Goal: Information Seeking & Learning: Learn about a topic

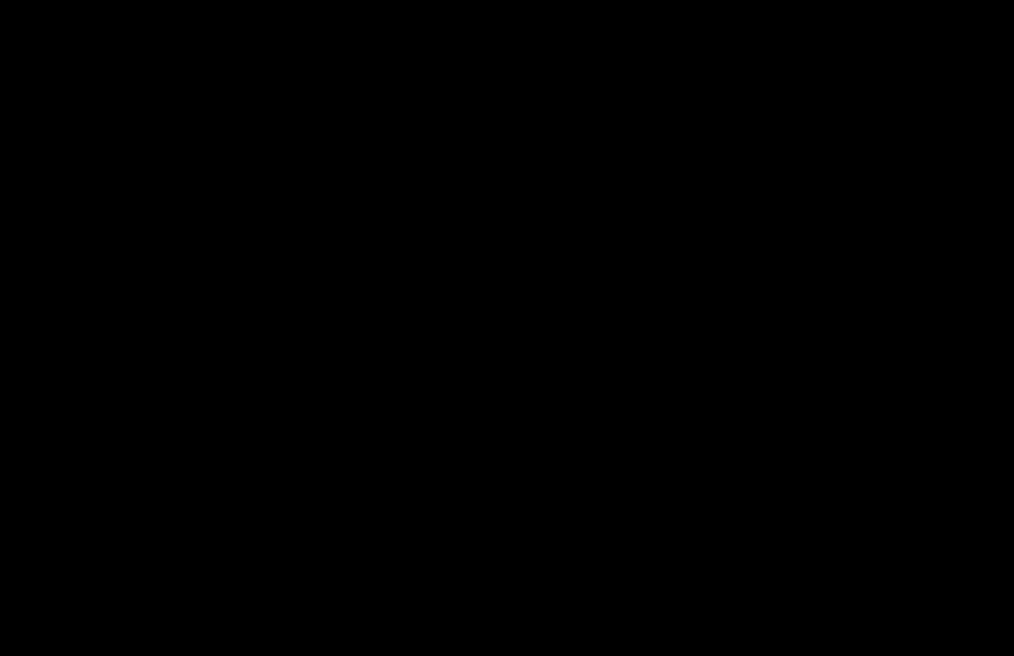
click at [497, 316] on rect at bounding box center [493, 327] width 15 height 49
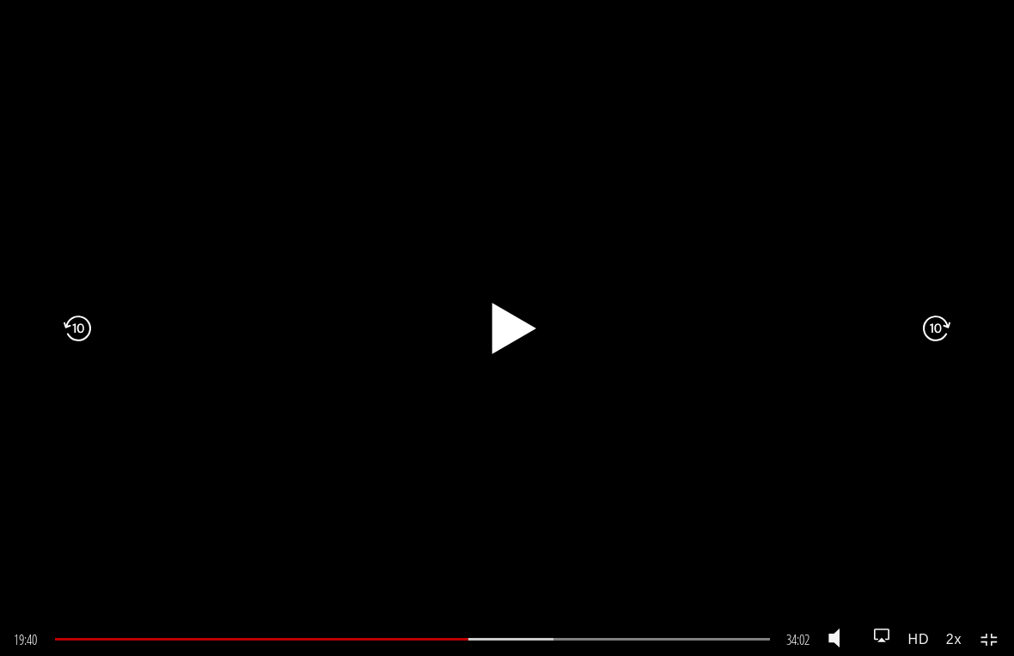
click at [516, 318] on rect at bounding box center [514, 327] width 8 height 27
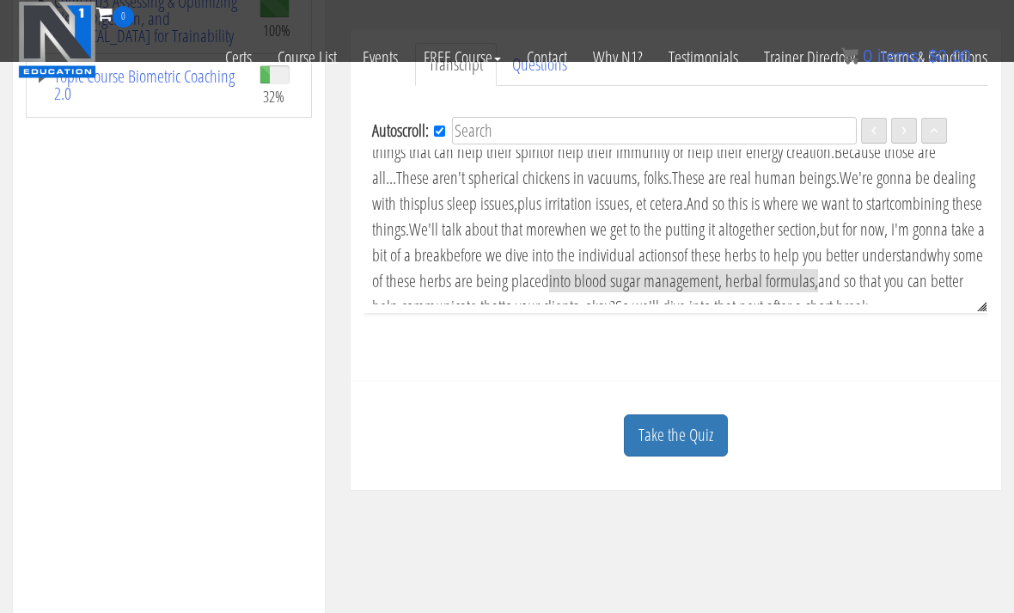
scroll to position [485, 0]
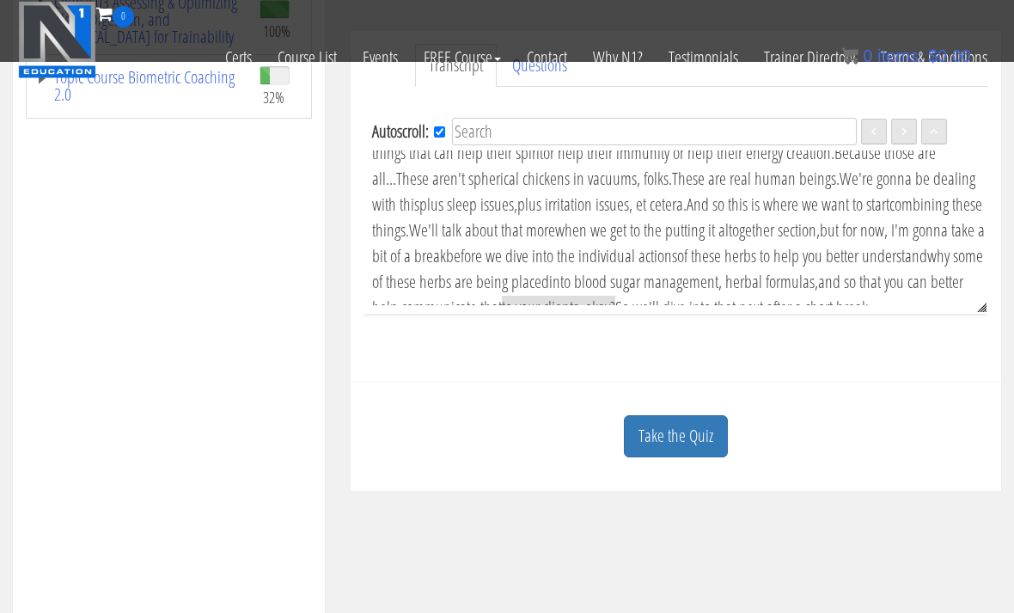
click at [686, 436] on link "Take the Quiz" at bounding box center [676, 436] width 104 height 42
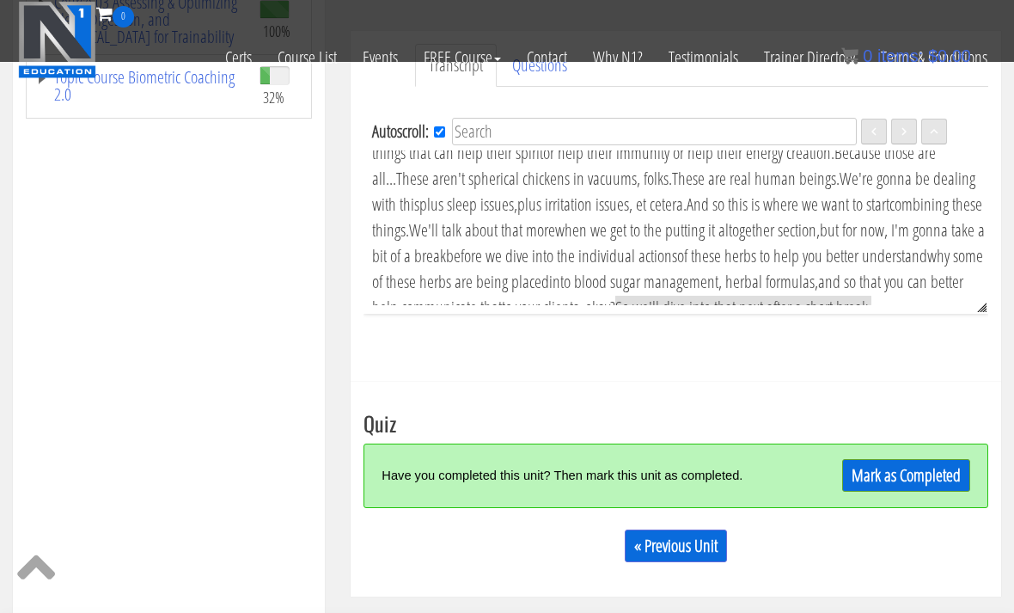
click at [893, 469] on link "Mark as Completed" at bounding box center [906, 475] width 128 height 33
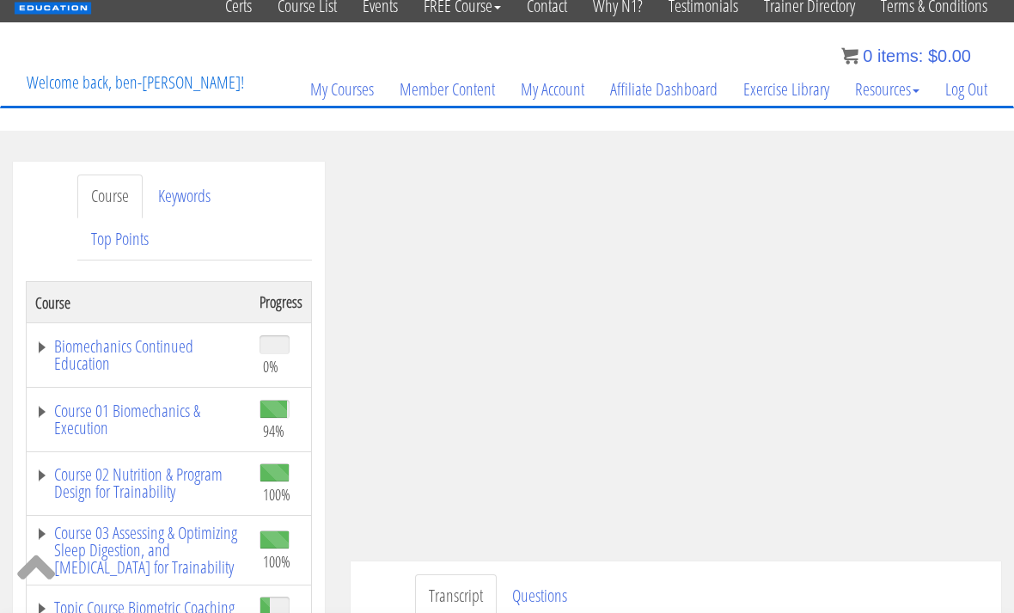
scroll to position [0, 0]
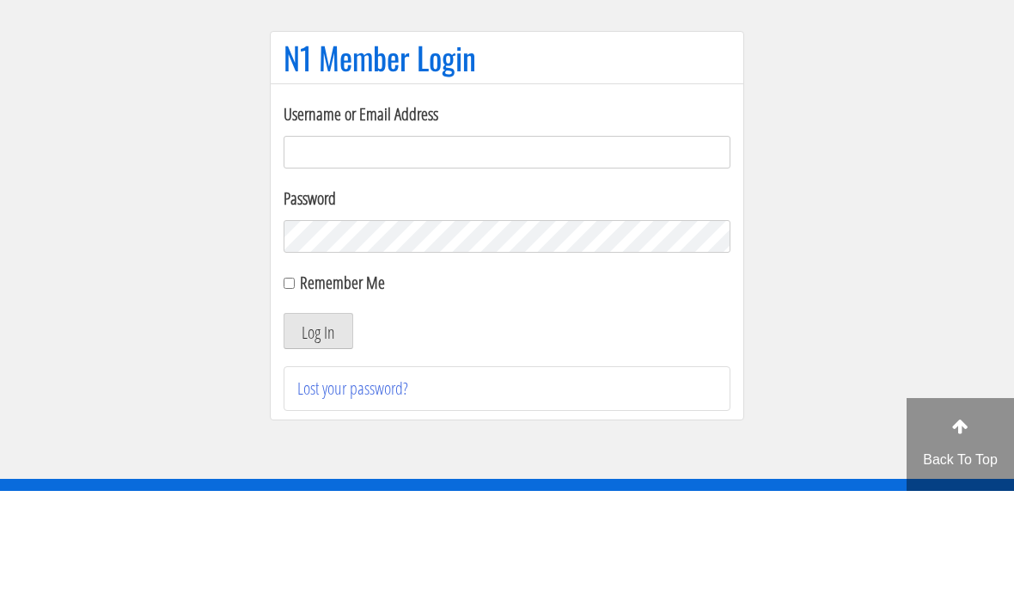
type input "[EMAIL_ADDRESS][DOMAIN_NAME]"
click at [318, 435] on button "Log In" at bounding box center [319, 453] width 70 height 36
click at [327, 435] on button "Log In" at bounding box center [319, 453] width 70 height 36
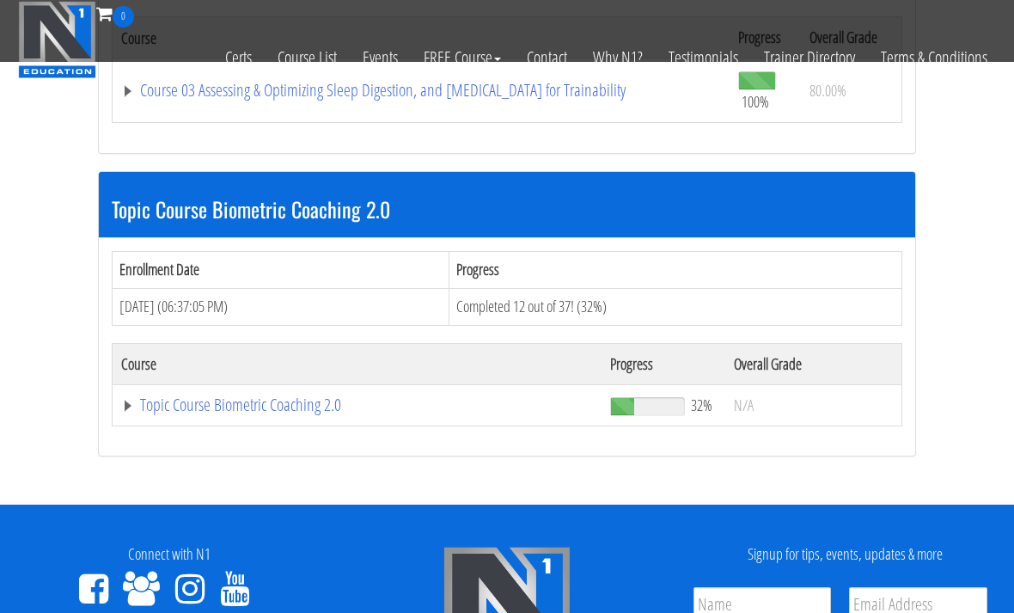
scroll to position [1338, 0]
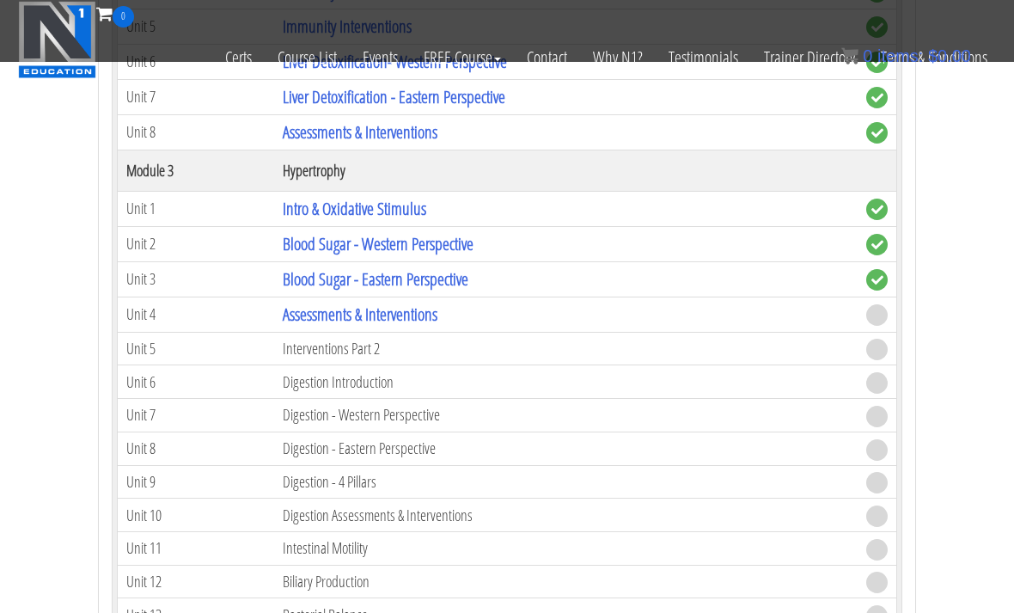
scroll to position [2007, 0]
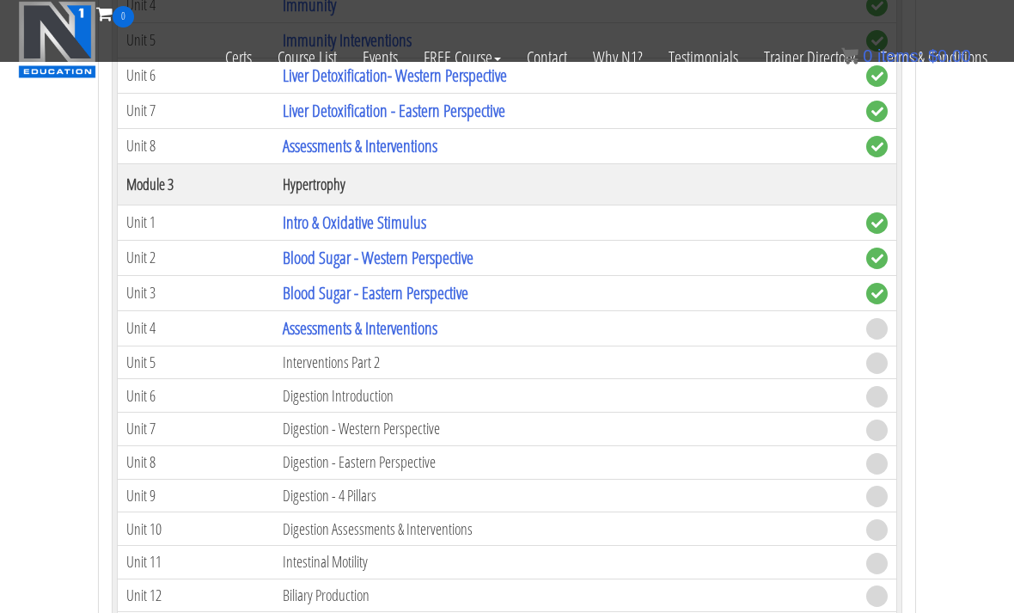
click at [410, 316] on link "Assessments & Interventions" at bounding box center [360, 327] width 155 height 23
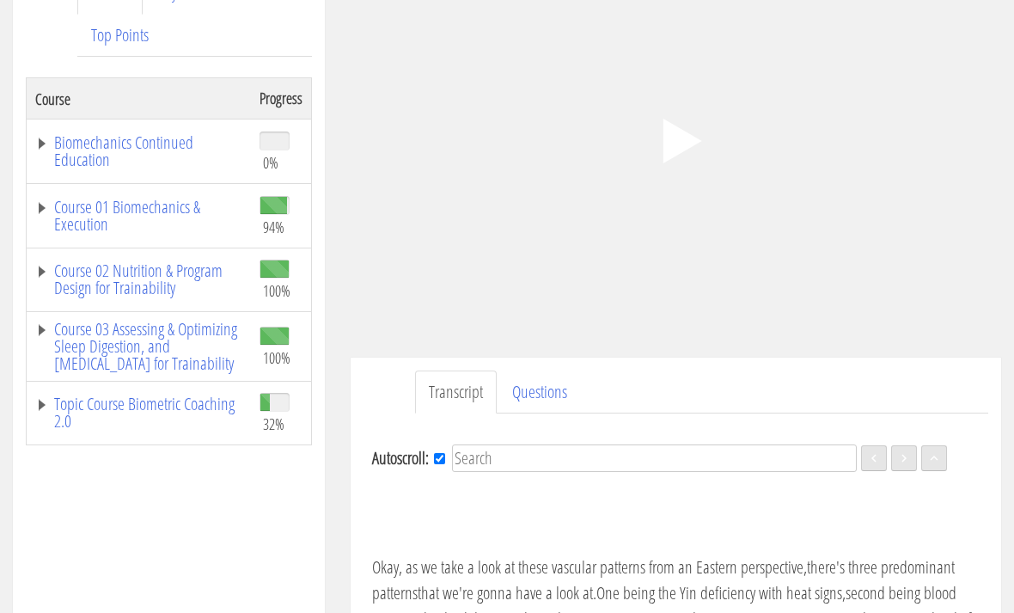
scroll to position [266, 0]
click at [668, 143] on polygon at bounding box center [681, 141] width 39 height 45
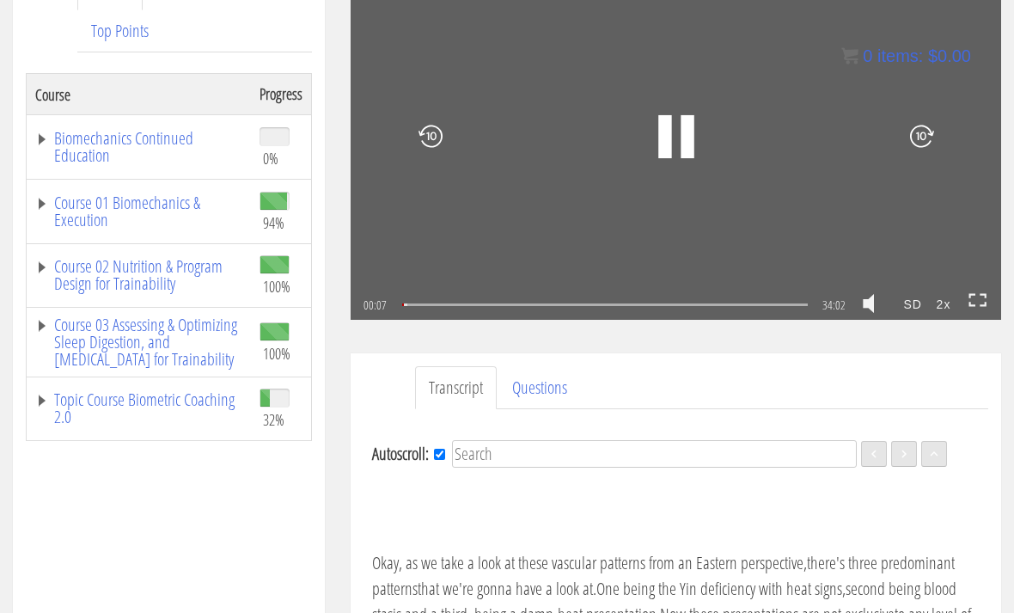
scroll to position [272, 0]
click at [460, 305] on div "04:55" at bounding box center [605, 303] width 406 height 3
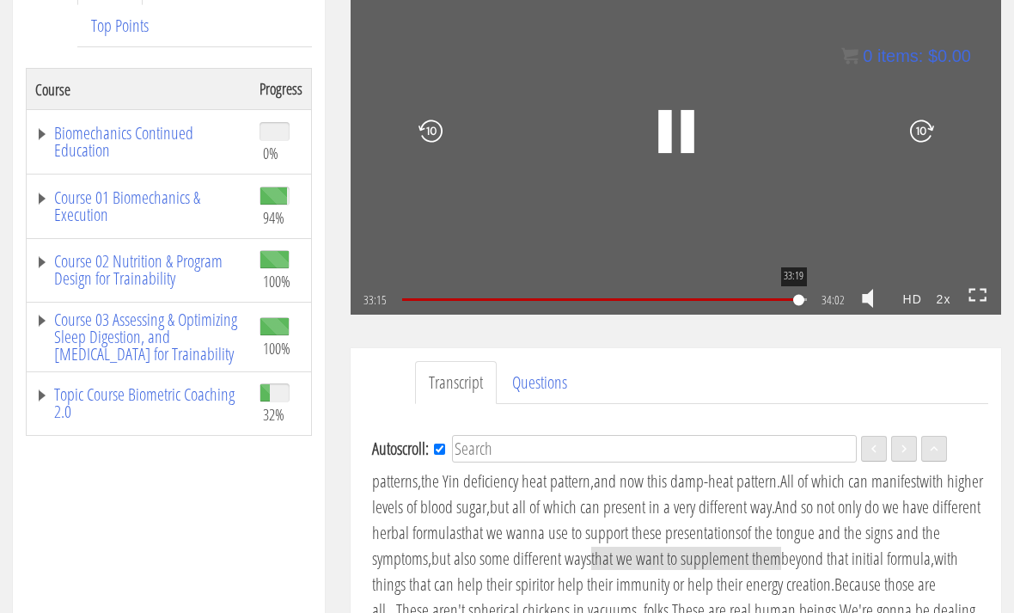
scroll to position [276, 0]
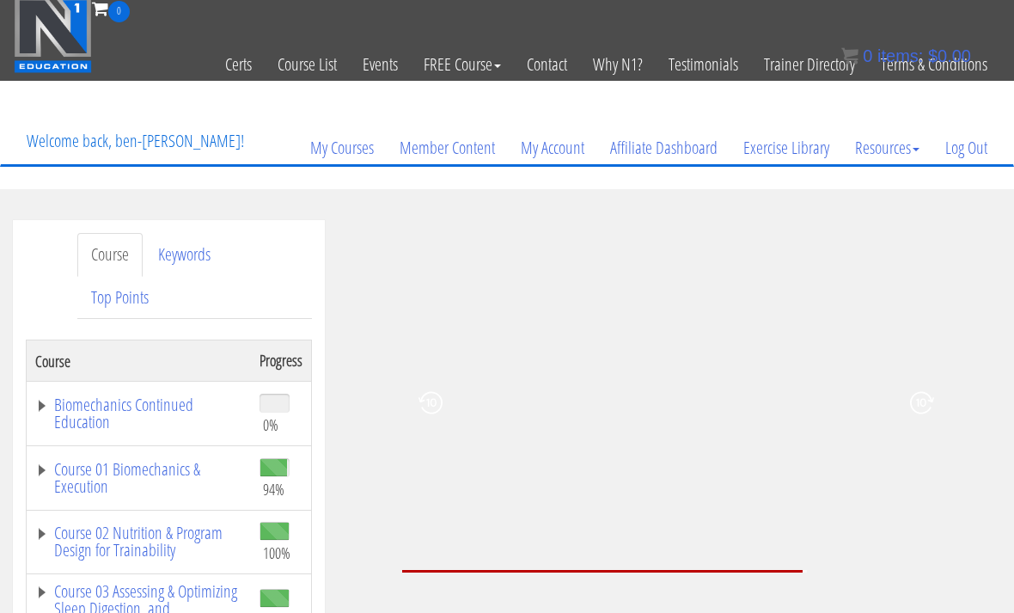
click at [916, 398] on icon at bounding box center [922, 402] width 24 height 59
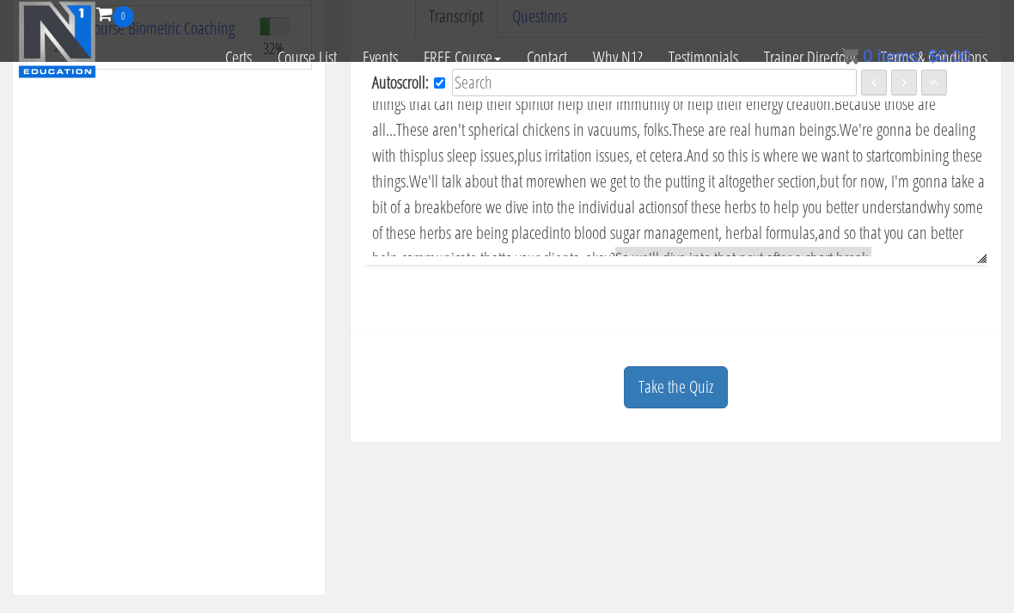
click at [693, 381] on link "Take the Quiz" at bounding box center [676, 387] width 104 height 42
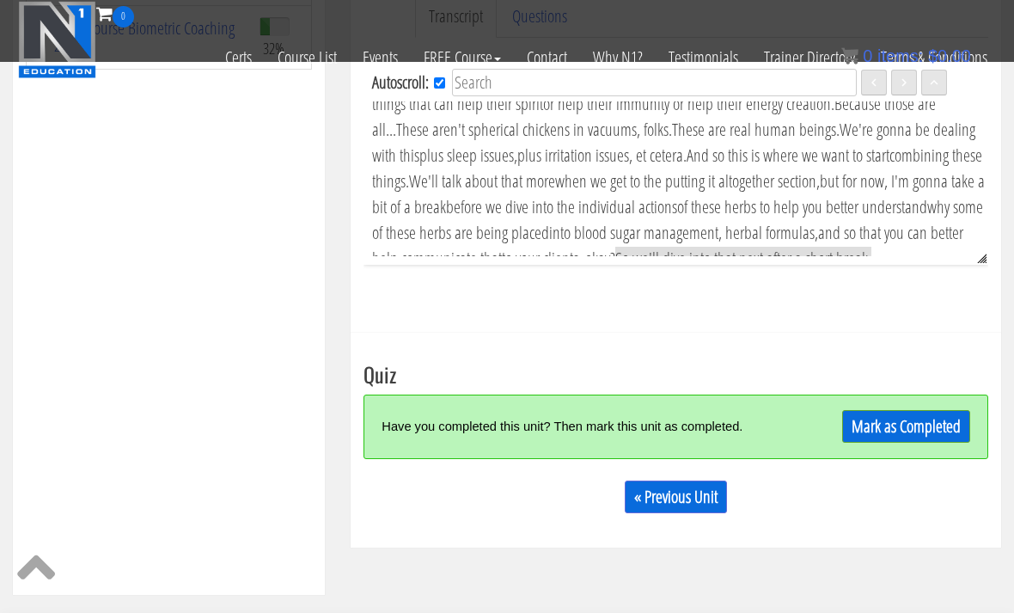
click at [883, 423] on link "Mark as Completed" at bounding box center [906, 426] width 128 height 33
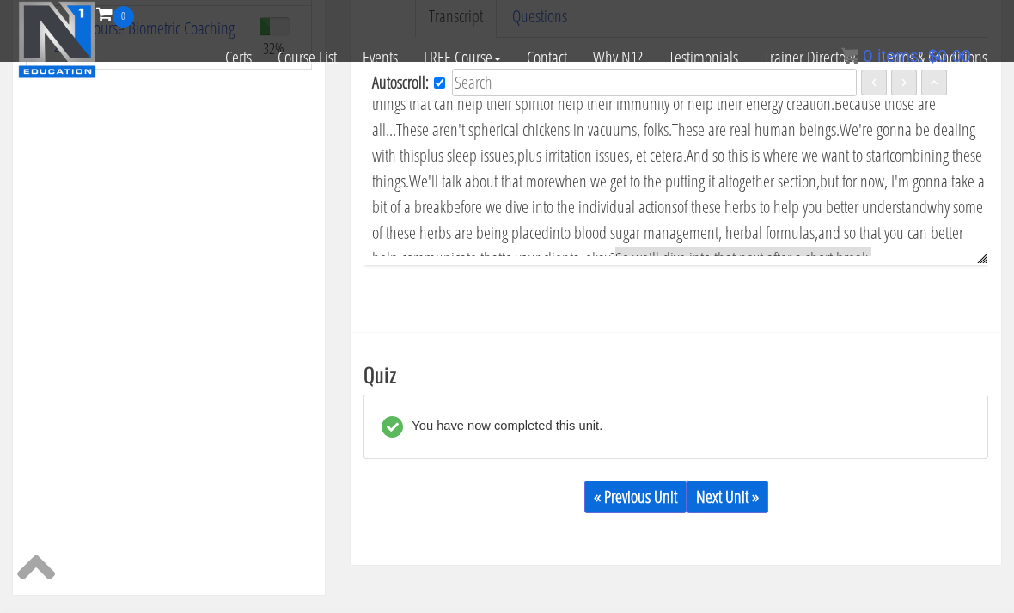
click at [738, 488] on link "Next Unit »" at bounding box center [728, 496] width 82 height 33
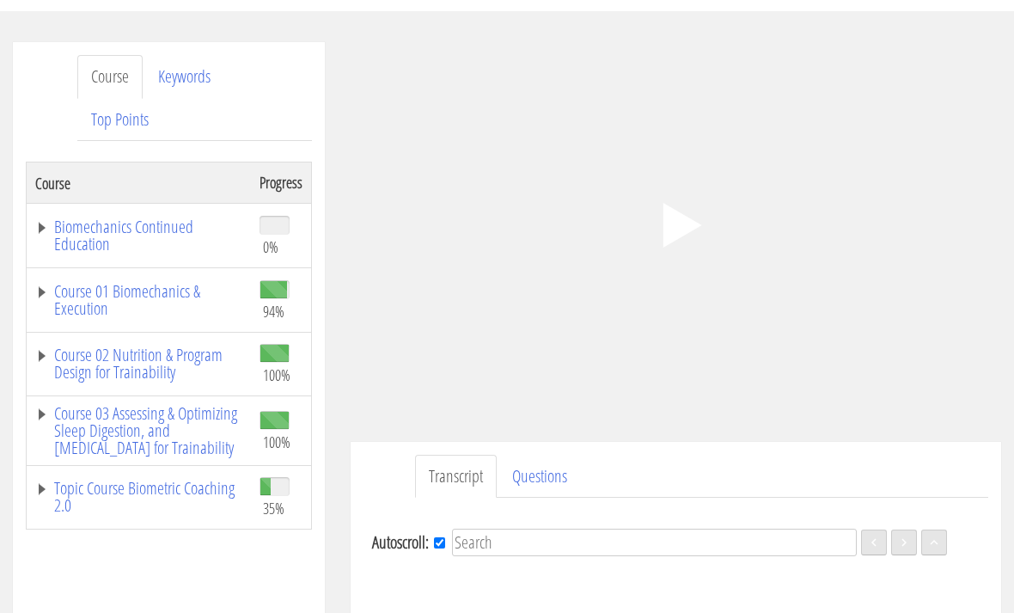
click at [660, 240] on icon ".fp-color-play{opacity:0.65;}.controlbutton{fill:#fff;}" at bounding box center [676, 226] width 108 height 108
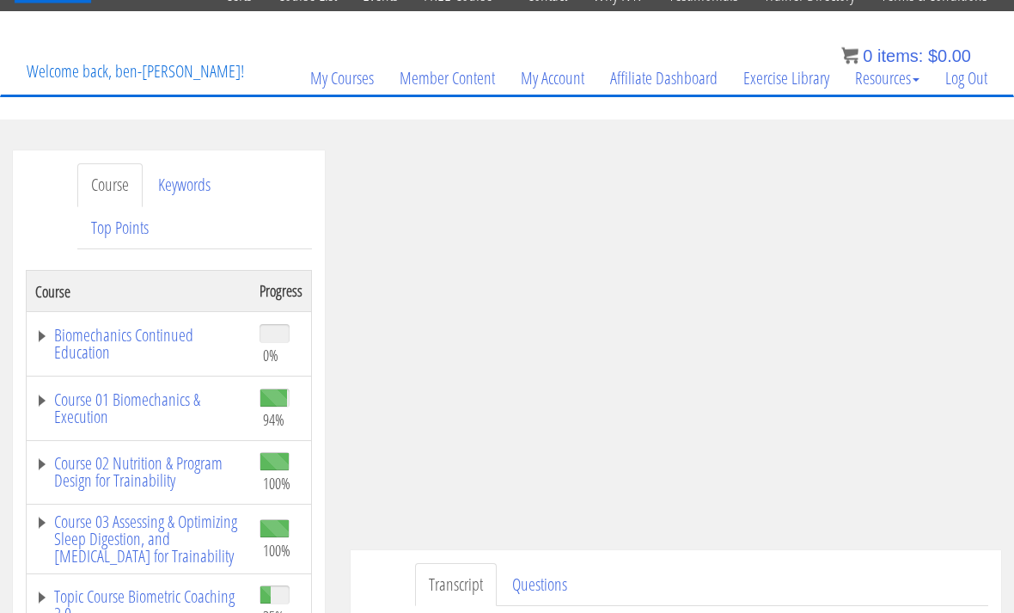
scroll to position [75, 0]
click at [787, 315] on div ".a{fill:#000;opacity:0.65;}.b{fill:#fff;opacity:1.0;} .fp-color-play{opacity:0.…" at bounding box center [676, 333] width 650 height 366
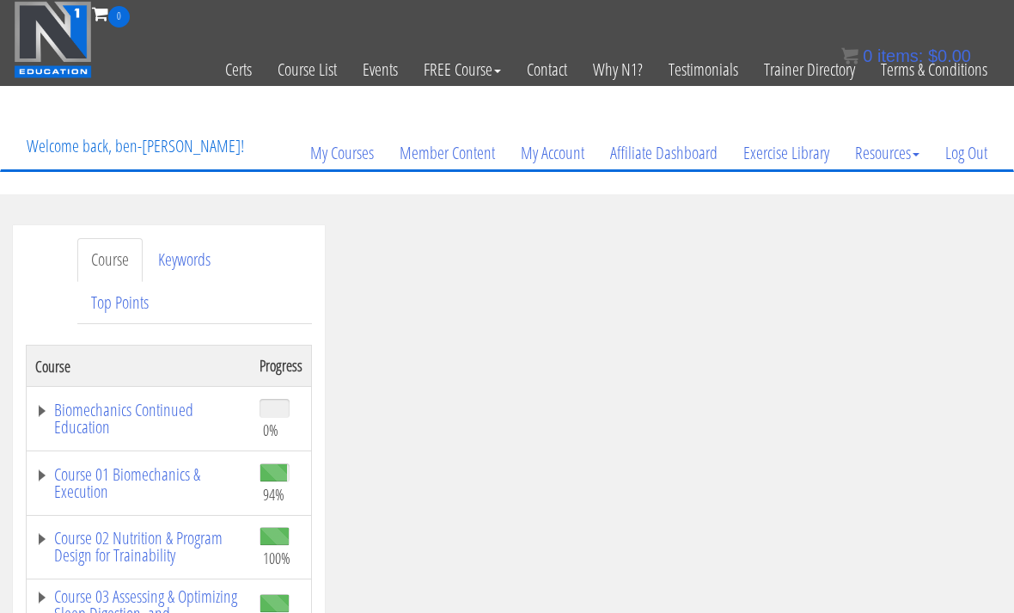
scroll to position [876, 0]
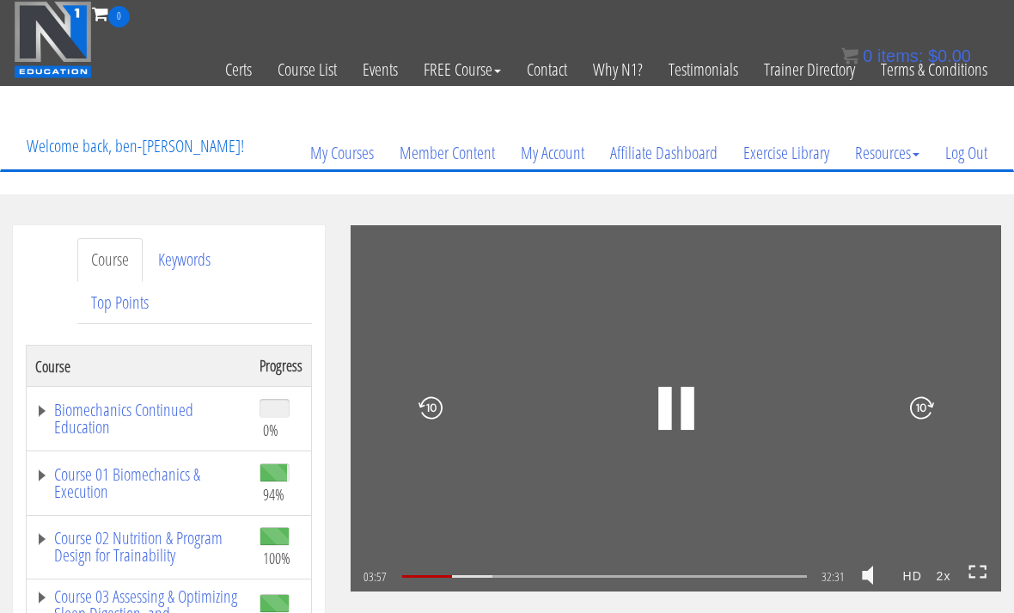
click at [436, 420] on icon at bounding box center [430, 407] width 24 height 59
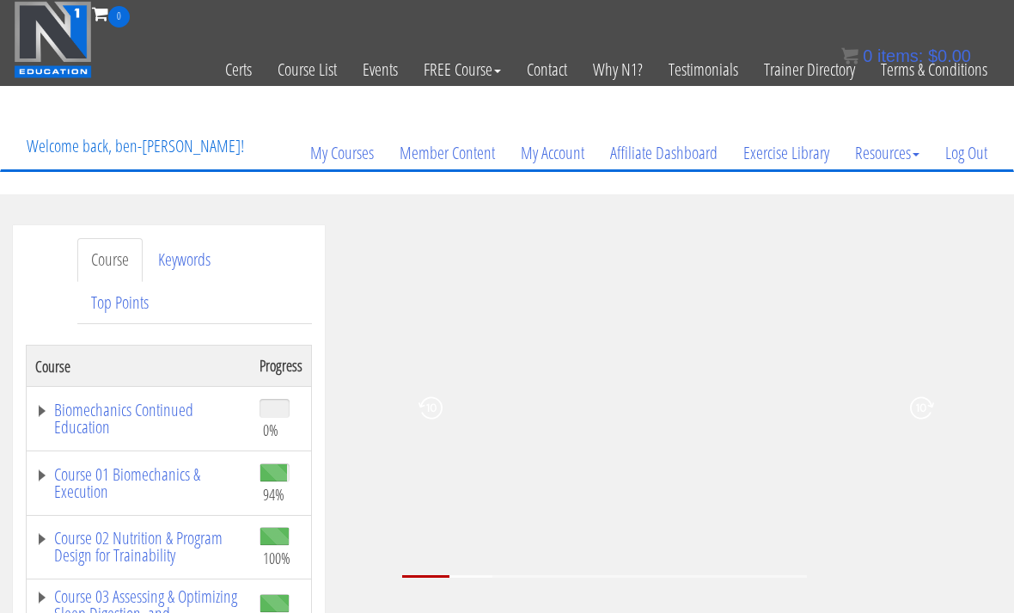
click at [432, 408] on icon at bounding box center [430, 407] width 24 height 59
click at [435, 412] on icon at bounding box center [430, 407] width 24 height 59
click at [441, 398] on icon at bounding box center [430, 407] width 24 height 59
click at [436, 412] on icon at bounding box center [430, 407] width 24 height 59
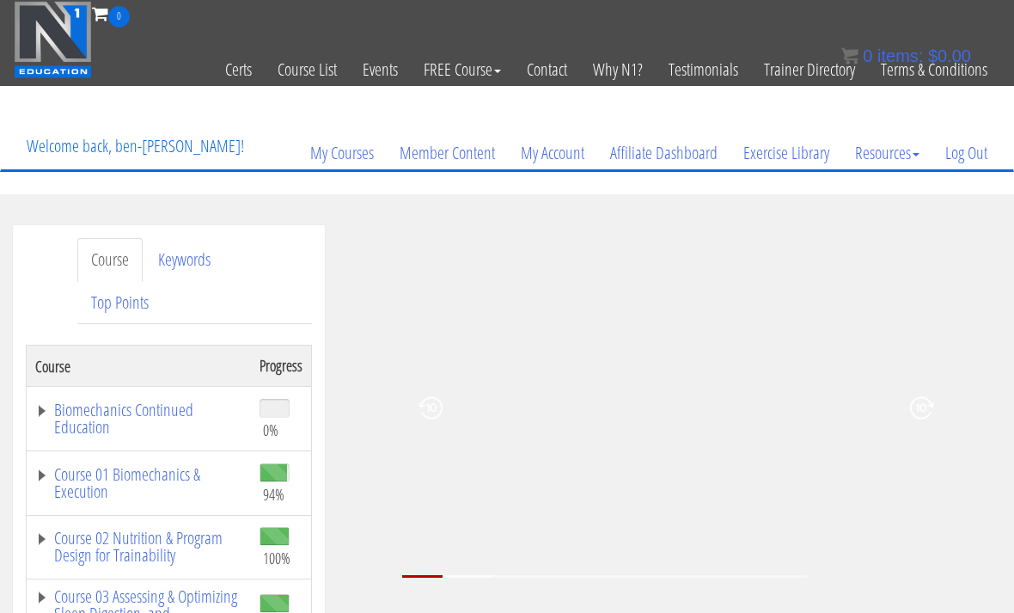
click at [434, 401] on icon at bounding box center [430, 407] width 24 height 59
click at [429, 406] on icon at bounding box center [430, 407] width 24 height 59
click at [642, 359] on icon ".fp-color-play{opacity:0.65;}.rect{fill:#fff;}" at bounding box center [676, 408] width 108 height 108
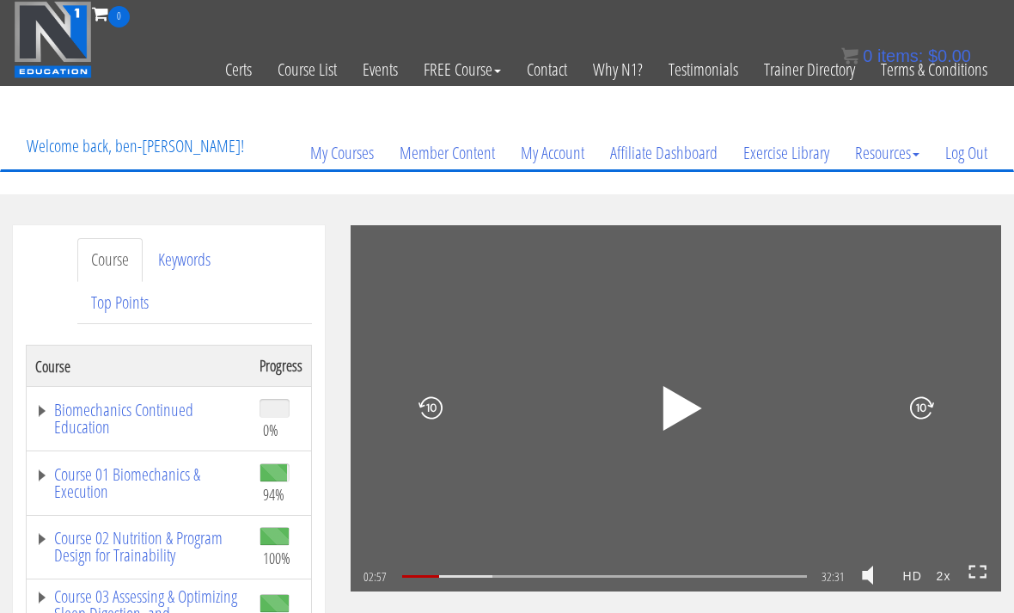
click at [698, 431] on icon ".fp-color-play{opacity:0.65;}.rect{fill:#fff;}" at bounding box center [676, 408] width 58 height 58
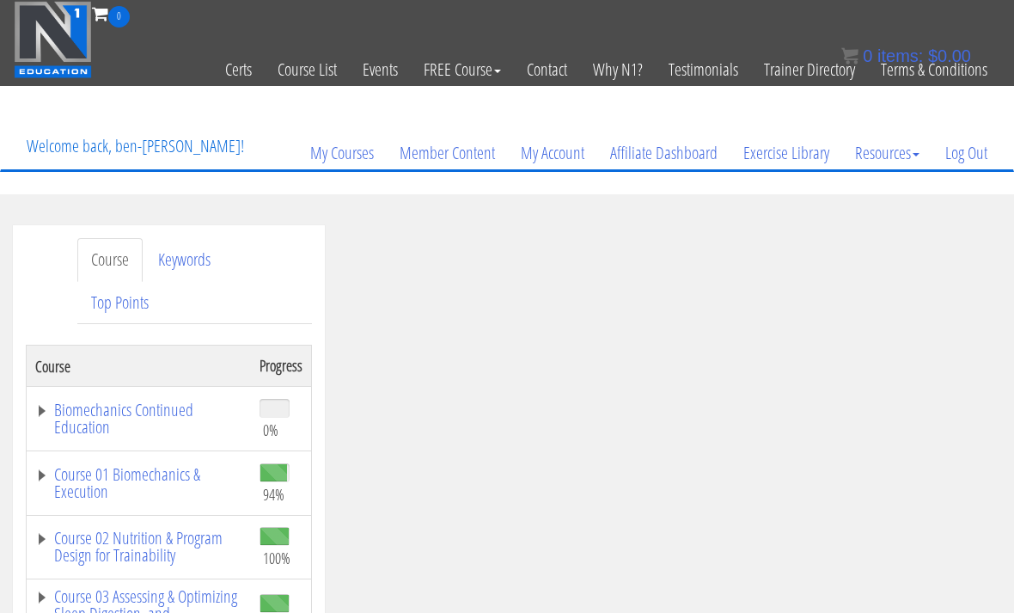
scroll to position [903, 0]
click at [694, 430] on icon ".fp-color-play{opacity:0.65;}.rect{fill:#fff;}" at bounding box center [676, 408] width 108 height 108
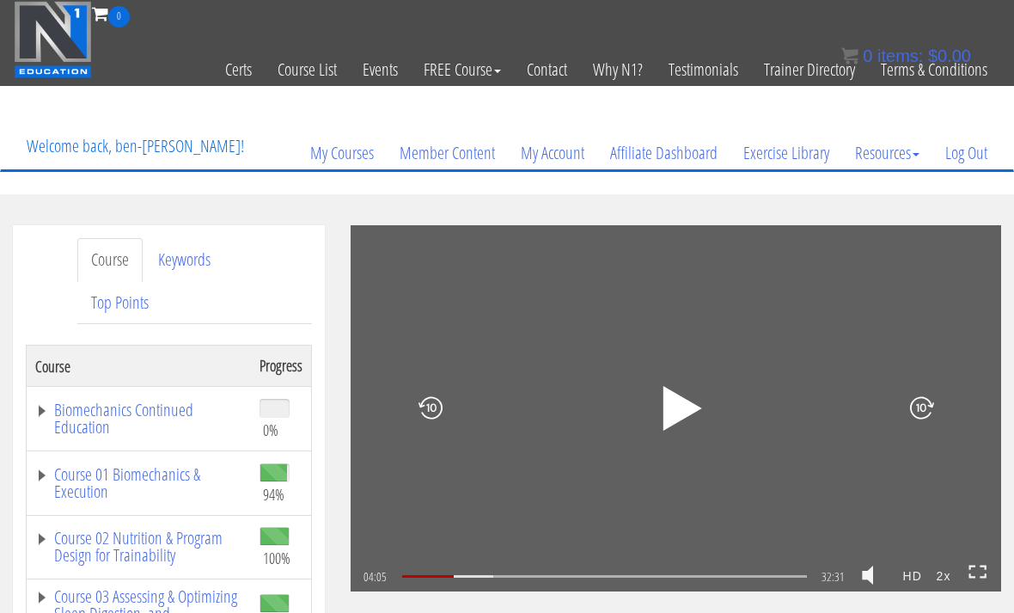
click at [681, 400] on rect at bounding box center [682, 407] width 7 height 23
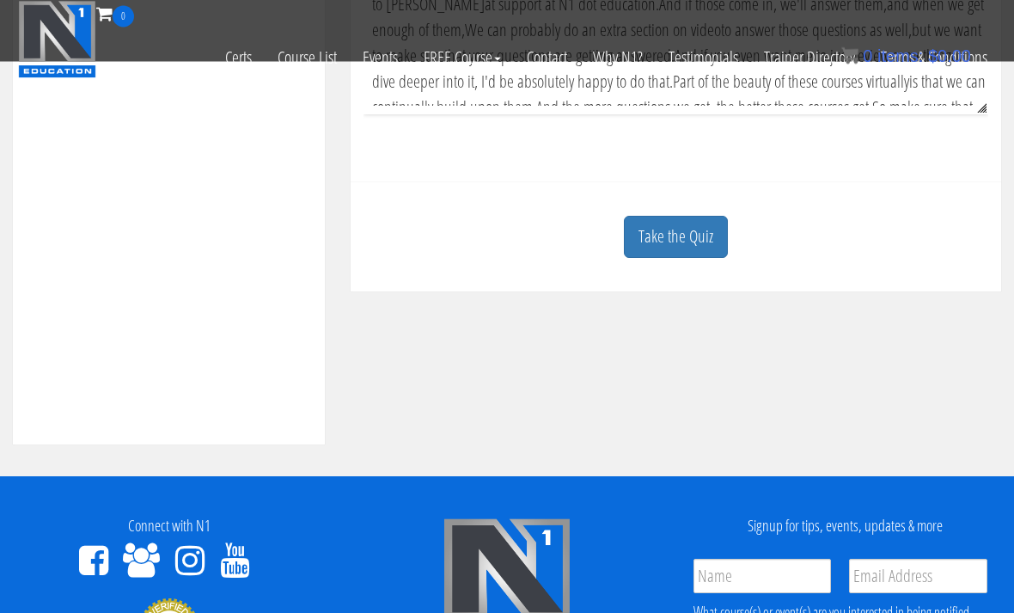
scroll to position [685, 0]
click at [700, 234] on link "Take the Quiz" at bounding box center [676, 237] width 104 height 42
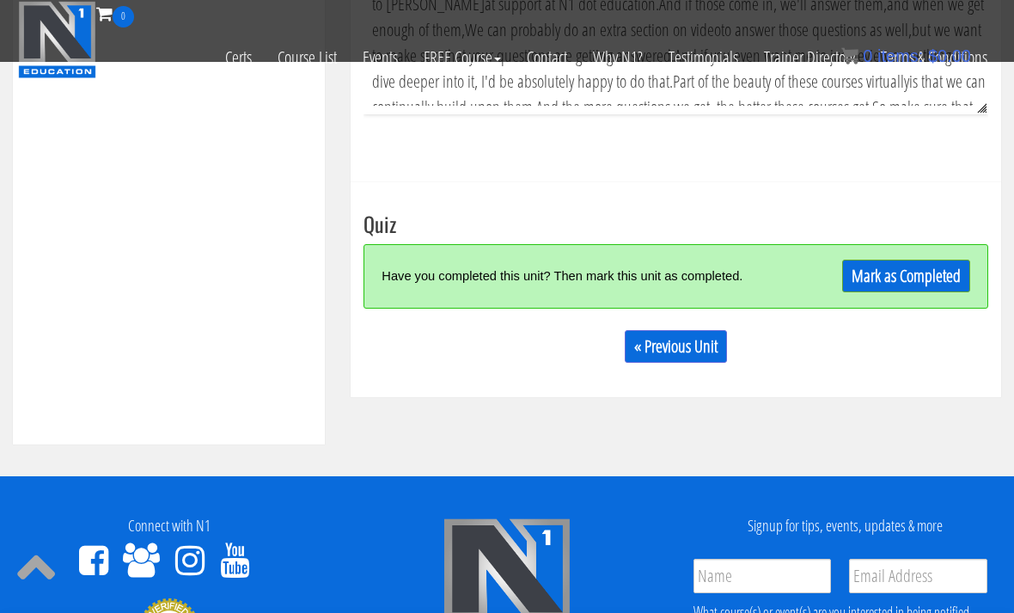
click at [895, 282] on link "Mark as Completed" at bounding box center [906, 275] width 128 height 33
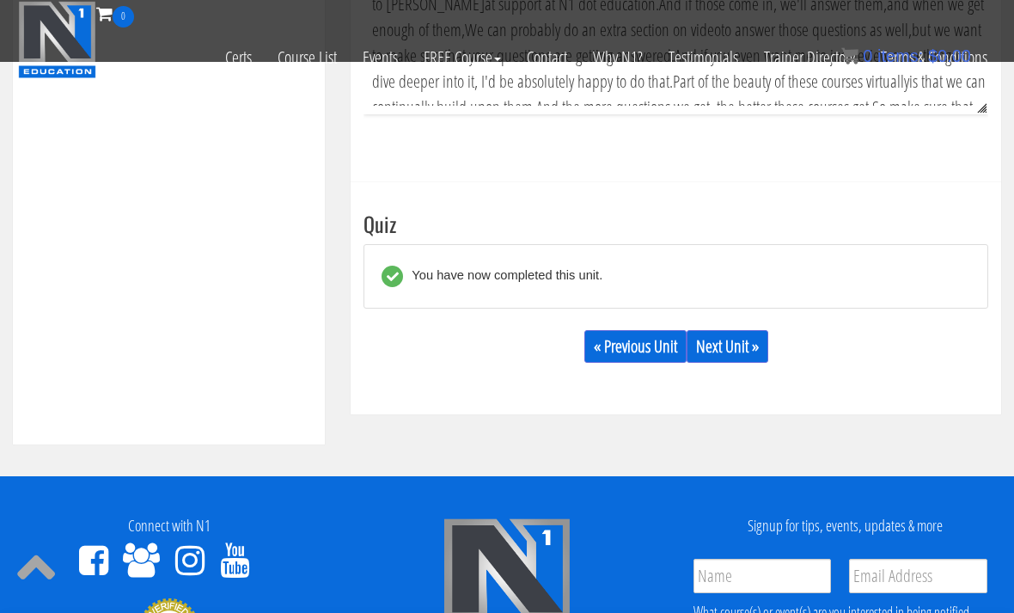
click at [759, 348] on link "Next Unit »" at bounding box center [728, 346] width 82 height 33
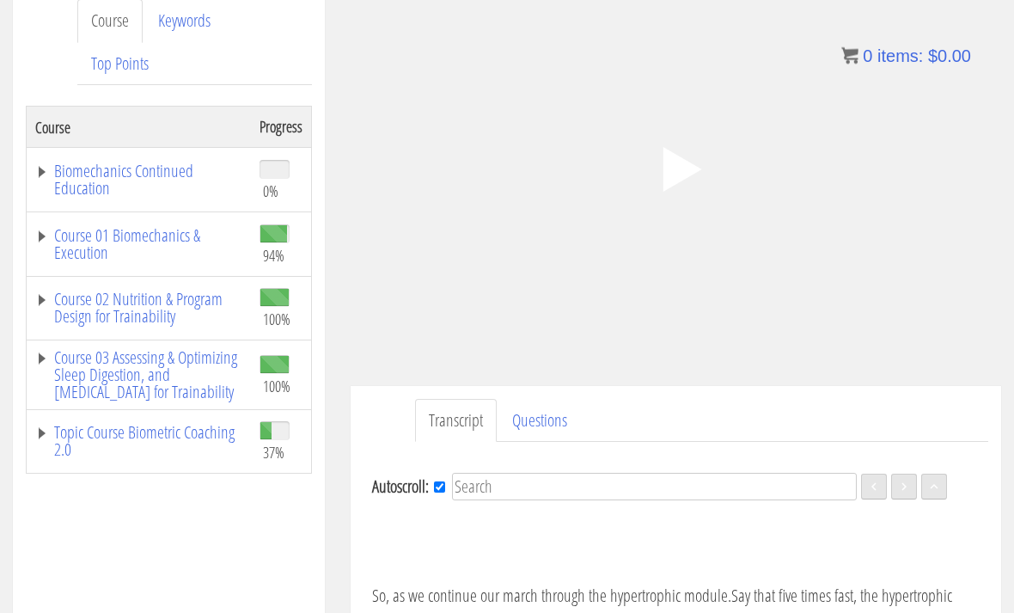
scroll to position [235, 0]
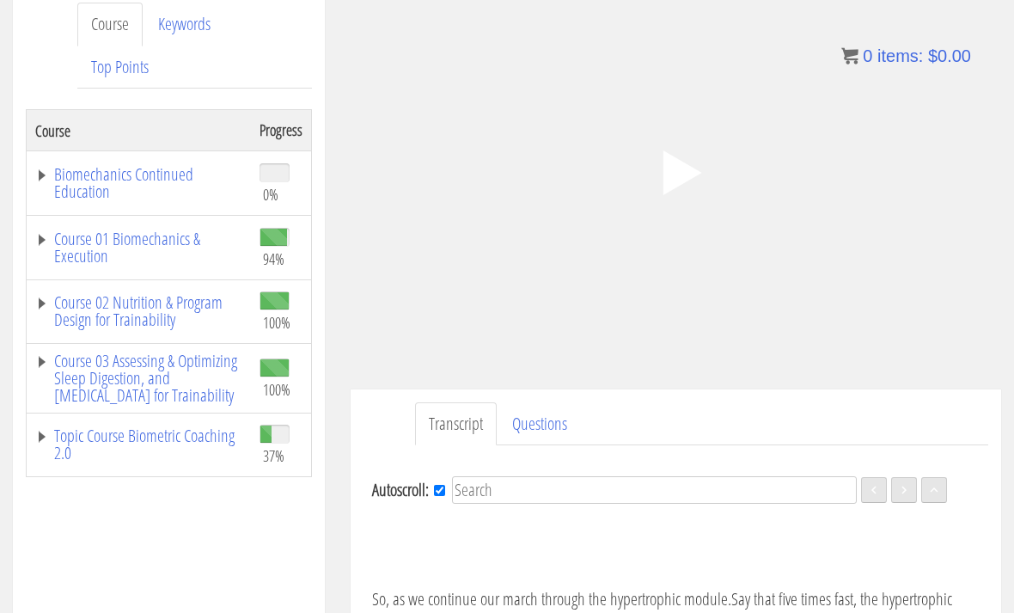
click at [131, 441] on link "Topic Course Biometric Coaching 2.0" at bounding box center [138, 444] width 207 height 34
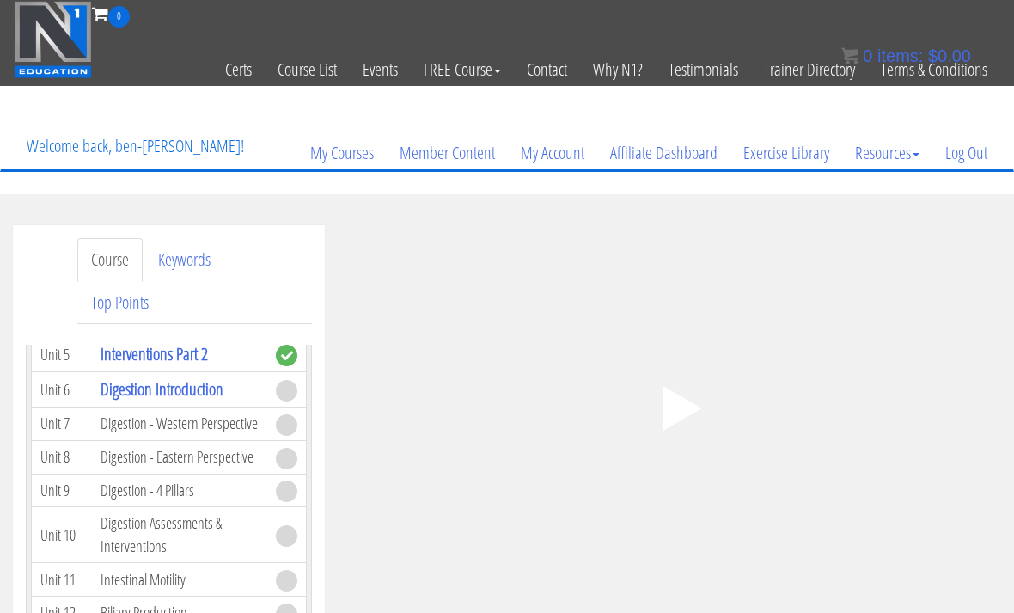
scroll to position [1275, 0]
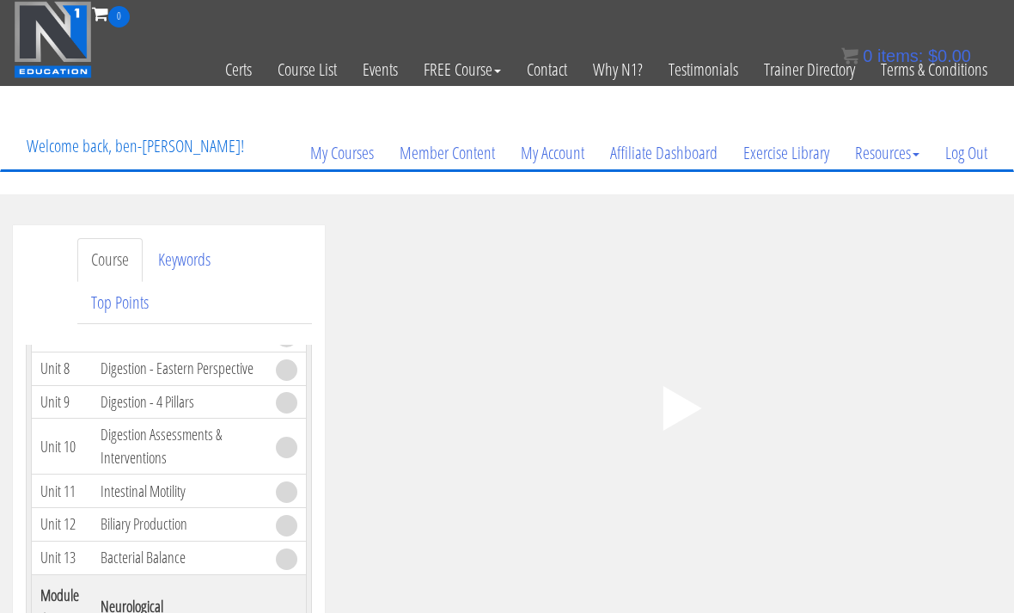
click at [672, 412] on polygon at bounding box center [681, 408] width 39 height 45
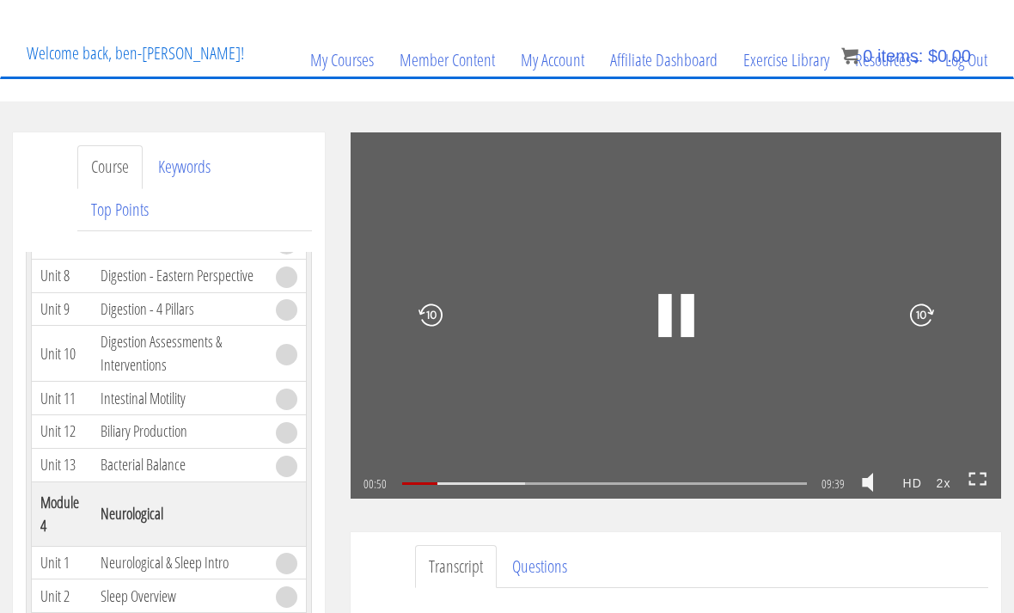
scroll to position [184, 0]
click at [981, 478] on icon at bounding box center [977, 479] width 19 height 15
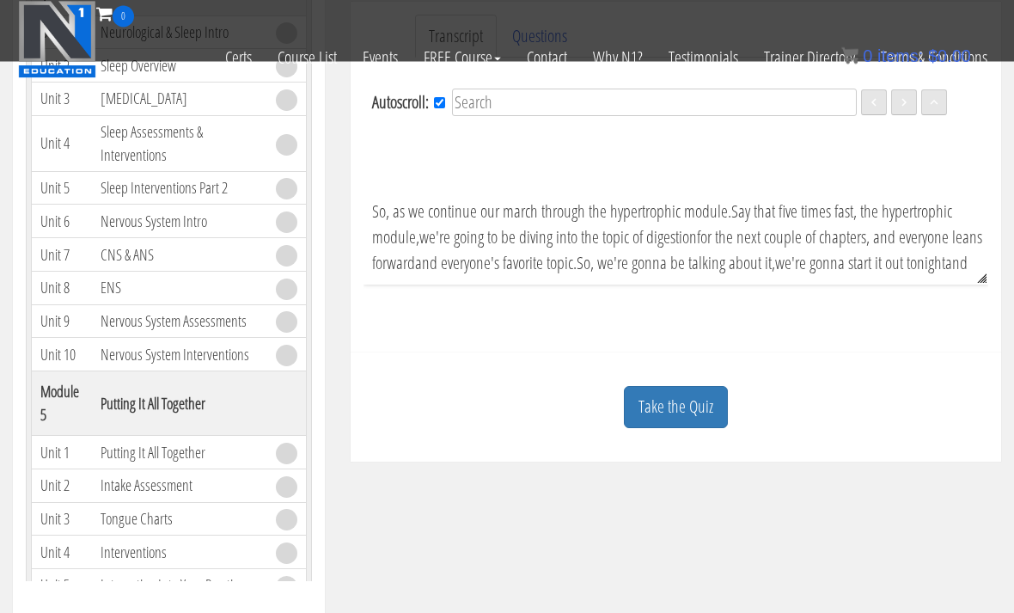
scroll to position [515, 0]
click at [702, 411] on link "Take the Quiz" at bounding box center [676, 407] width 104 height 42
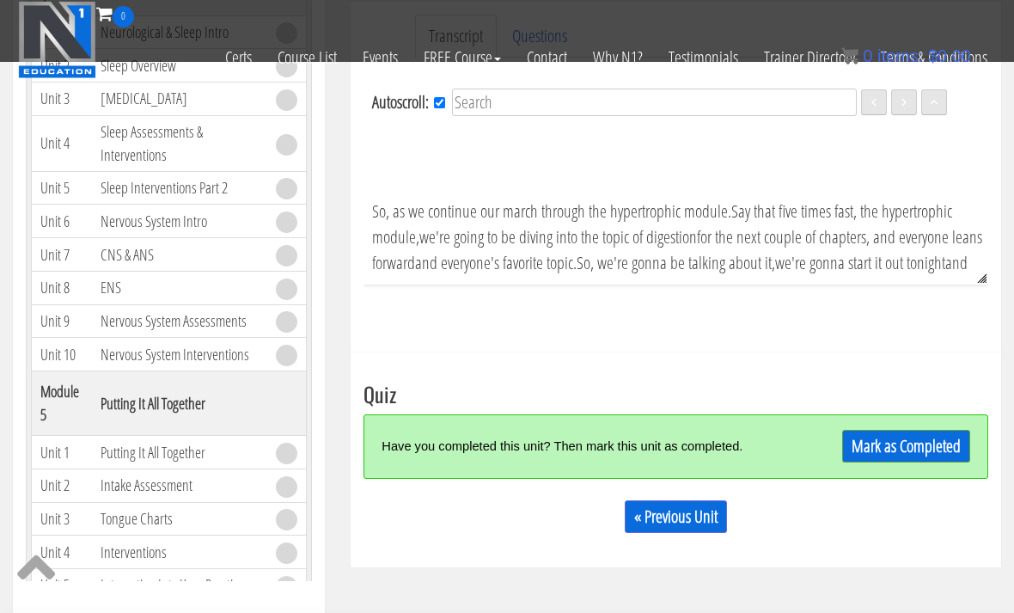
click at [888, 436] on link "Mark as Completed" at bounding box center [906, 446] width 128 height 33
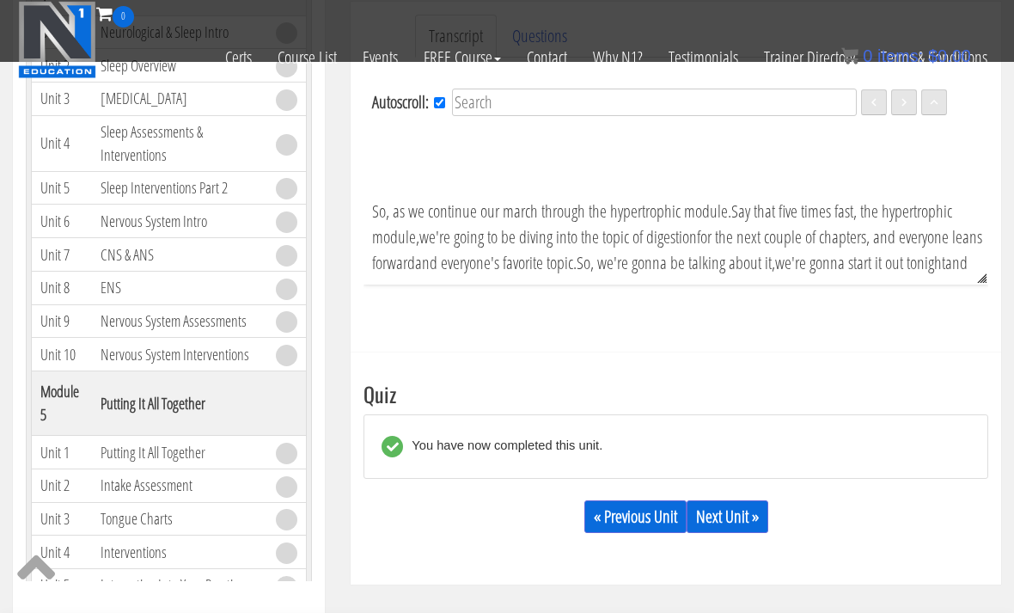
scroll to position [519, 0]
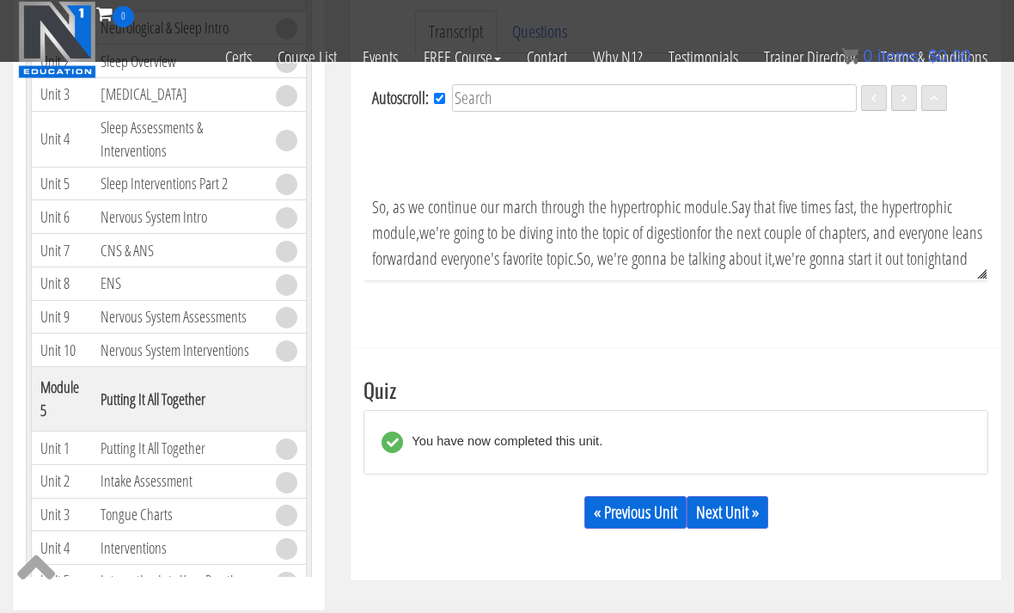
click at [732, 516] on link "Next Unit »" at bounding box center [728, 512] width 82 height 33
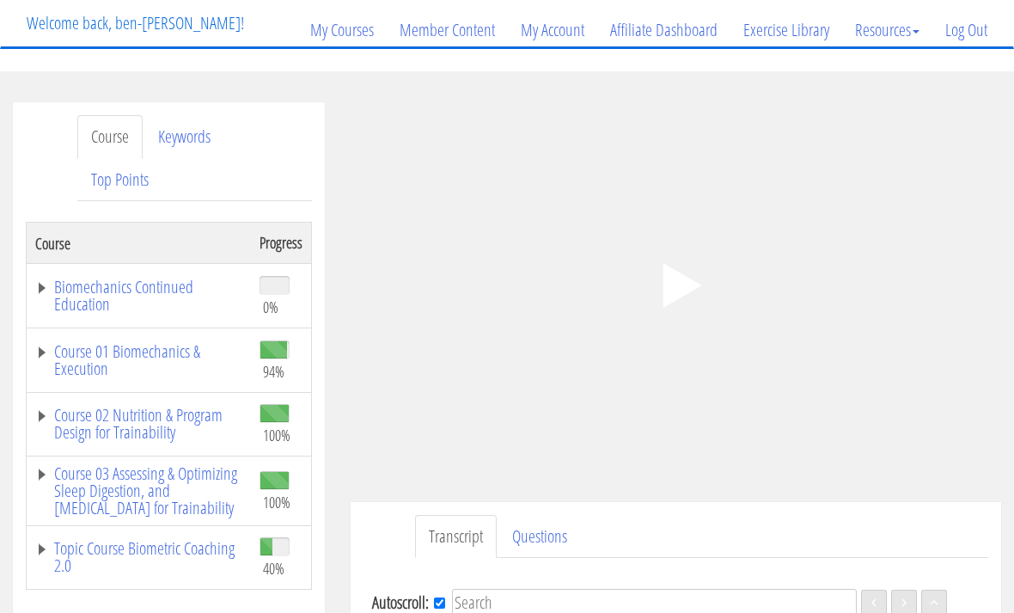
click at [680, 283] on polygon at bounding box center [681, 286] width 39 height 45
click at [936, 330] on div at bounding box center [910, 285] width 182 height 198
click at [823, 243] on div at bounding box center [910, 285] width 182 height 198
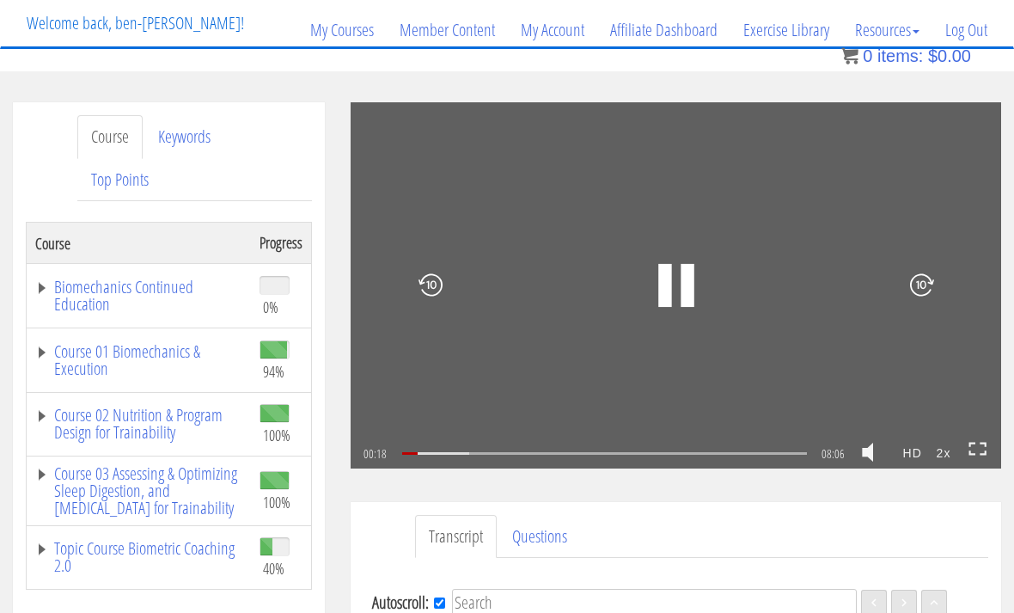
click at [973, 448] on icon at bounding box center [977, 449] width 19 height 15
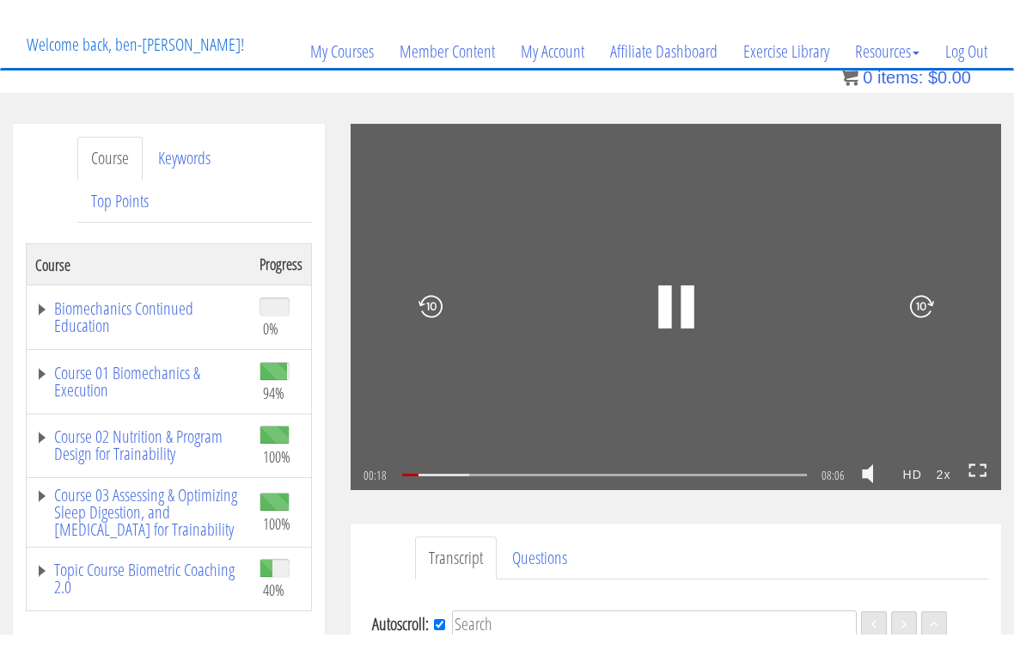
scroll to position [21, 0]
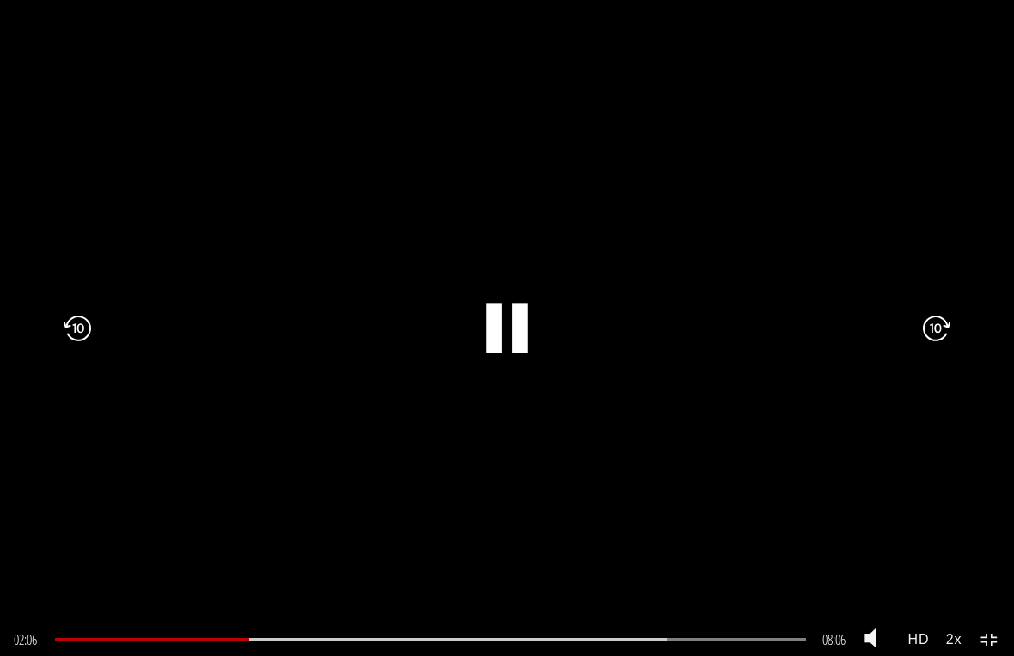
click at [507, 353] on icon ".fp-color-play{opacity:0.65;}.rect{fill:#fff;}" at bounding box center [507, 328] width 124 height 124
click at [503, 336] on rect at bounding box center [500, 327] width 8 height 27
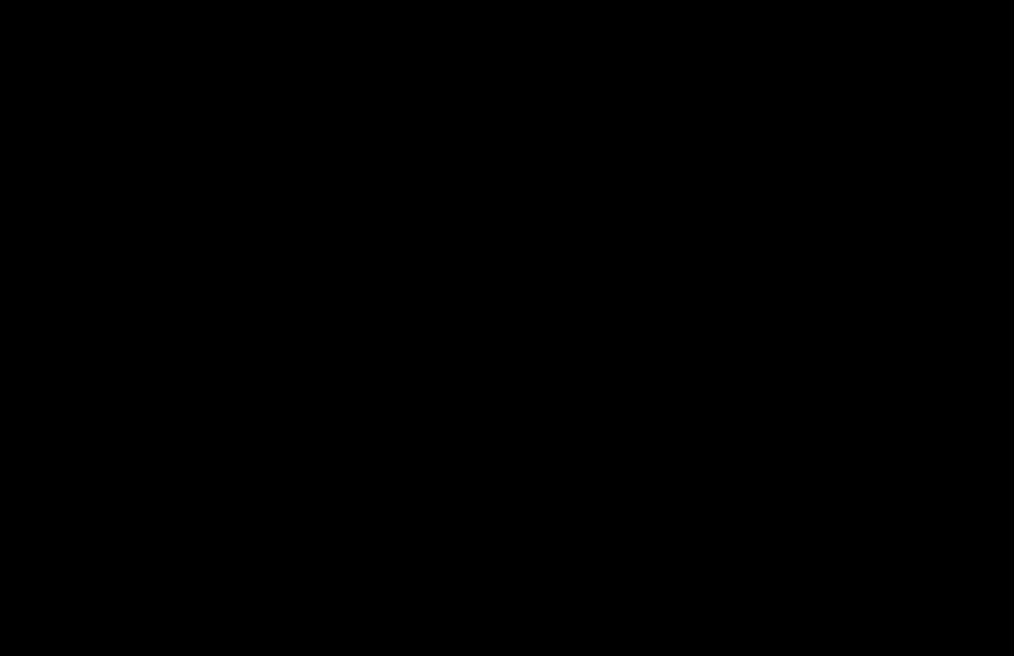
click at [491, 301] on icon ".fp-color-play{opacity:0.65;}.rect{fill:#fff;}" at bounding box center [507, 328] width 124 height 124
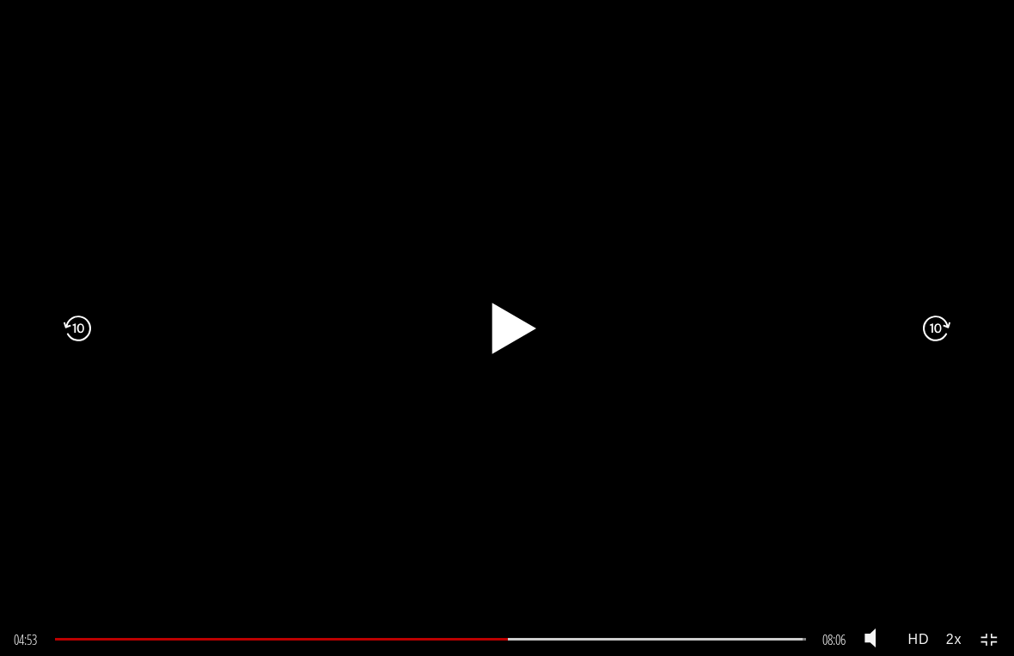
click at [522, 334] on icon ".fp-color-play{opacity:0.65;}.rect{fill:#fff;}" at bounding box center [507, 328] width 66 height 66
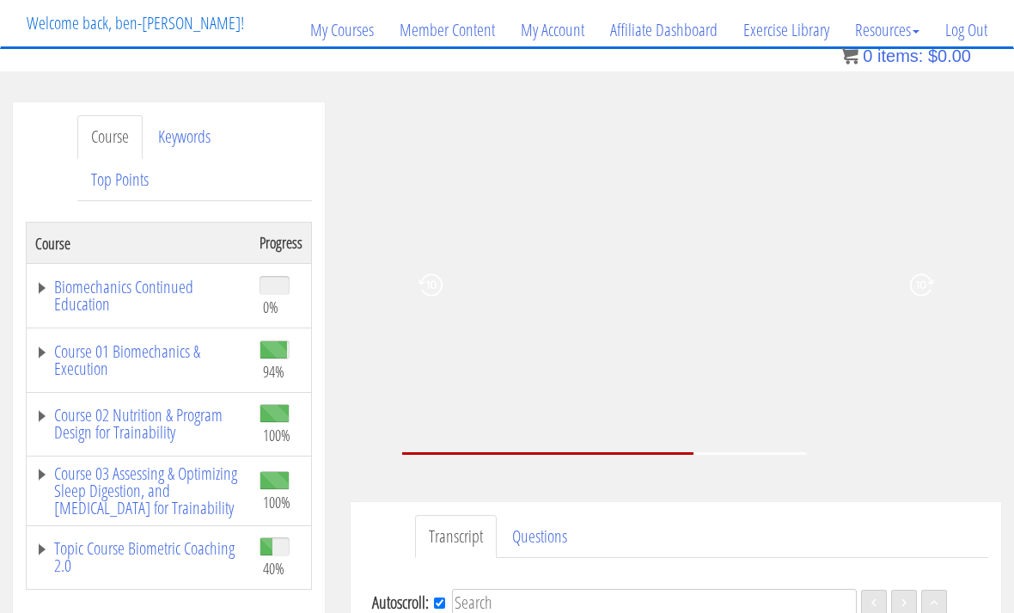
scroll to position [1303, 0]
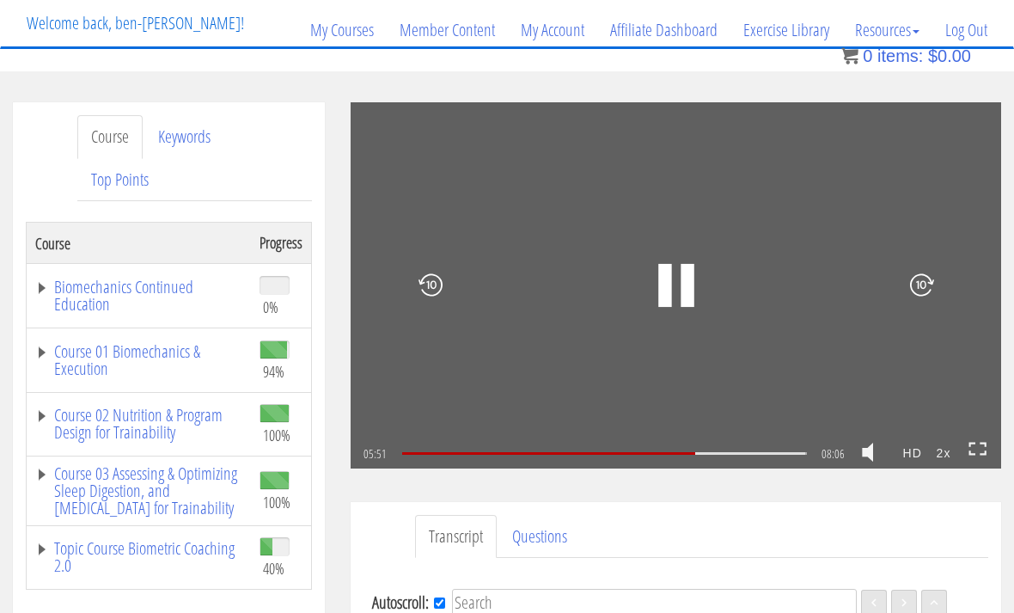
click at [978, 442] on icon at bounding box center [977, 449] width 19 height 15
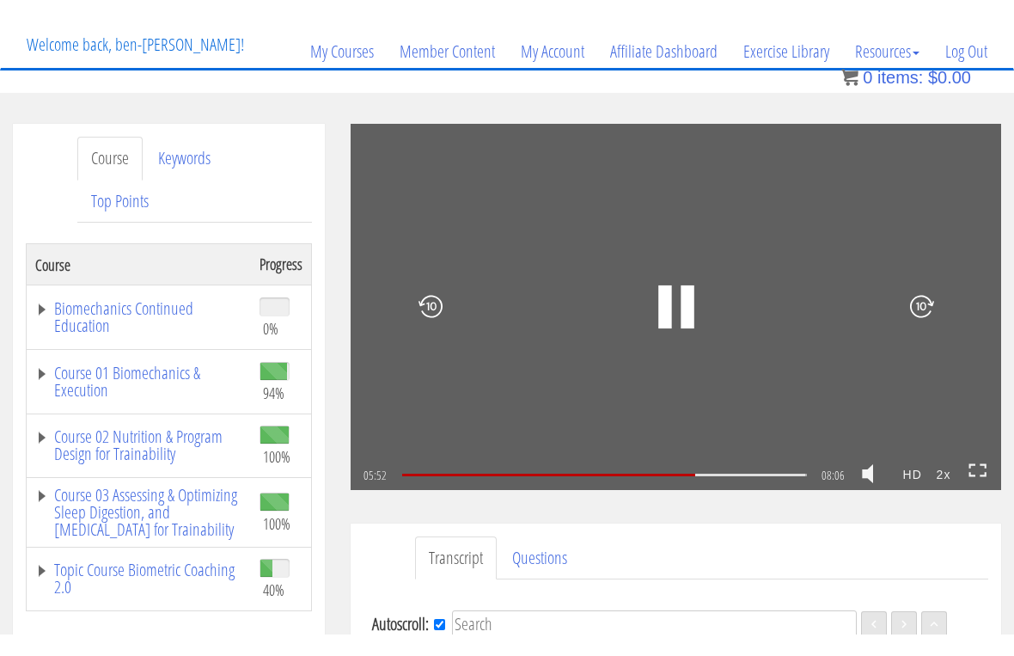
scroll to position [21, 0]
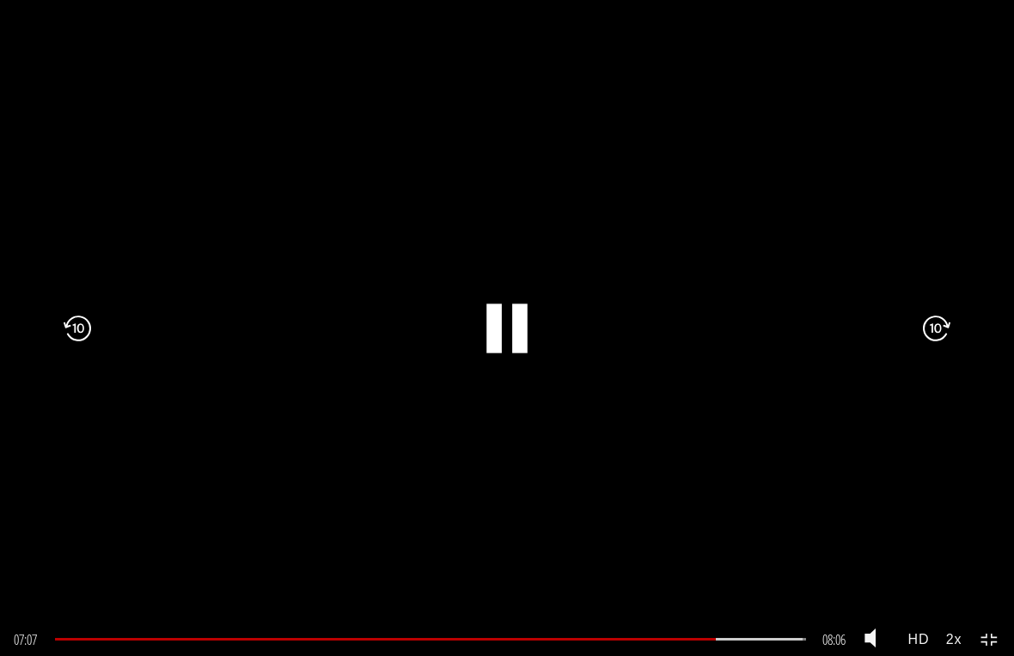
click at [225, 450] on div ".a{fill:#000;opacity:0.65;}.b{fill:#fff;opacity:1.0;} .fp-color-play{opacity:0.…" at bounding box center [507, 328] width 1014 height 656
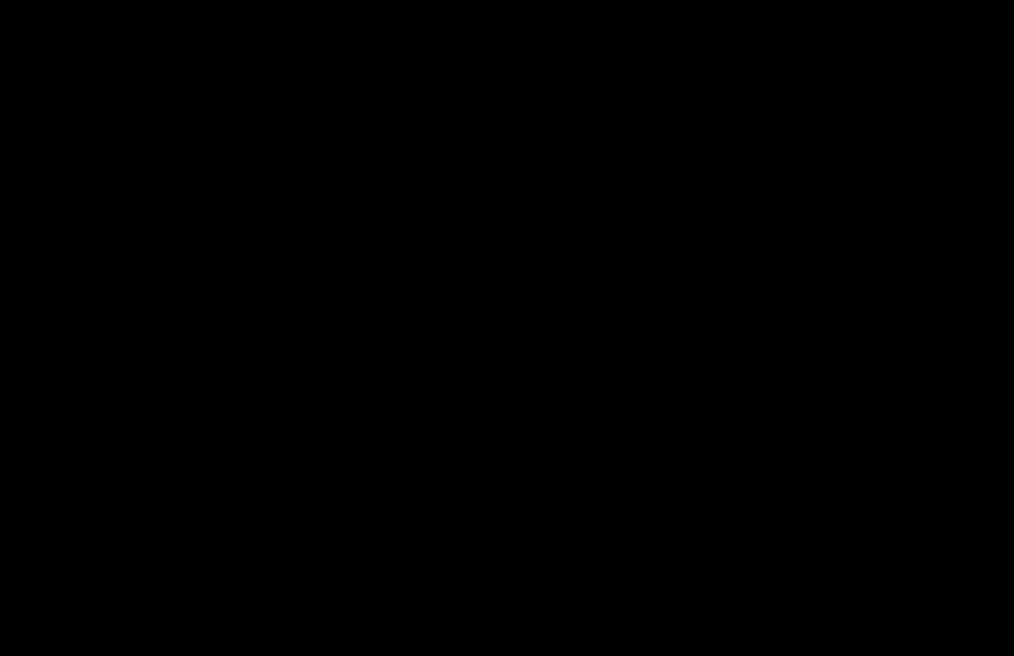
click at [634, 375] on div ".a{fill:#000;opacity:0.65;}.b{fill:#fff;opacity:1.0;} .fp-color-play{opacity:0.…" at bounding box center [507, 328] width 1014 height 656
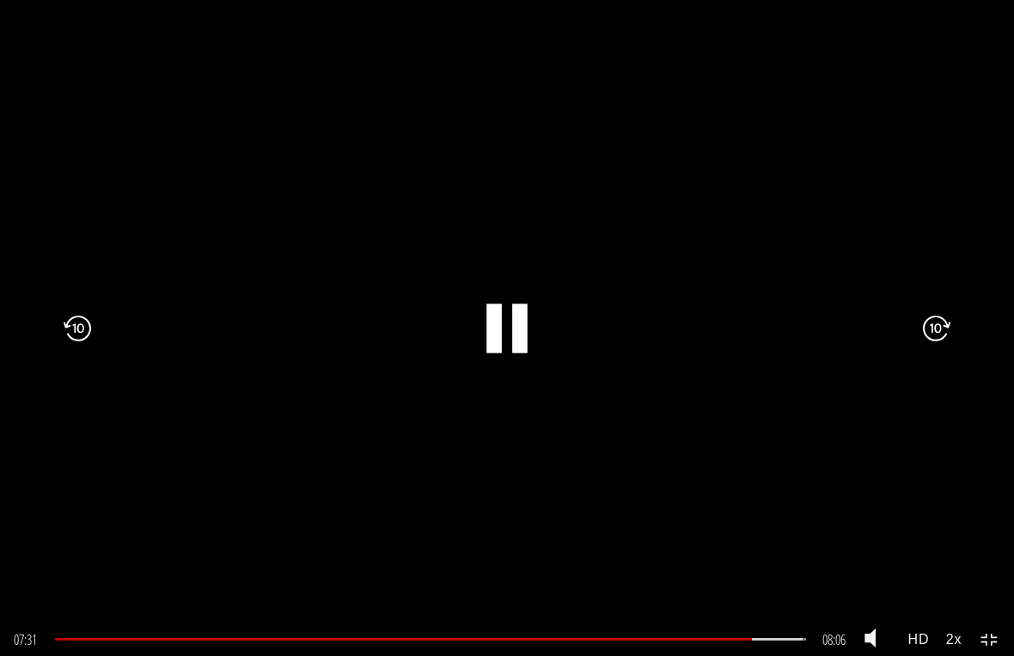
click at [734, 496] on div ".a{fill:#000;opacity:0.65;}.b{fill:#fff;opacity:1.0;} .fp-color-play{opacity:0.…" at bounding box center [507, 328] width 1014 height 656
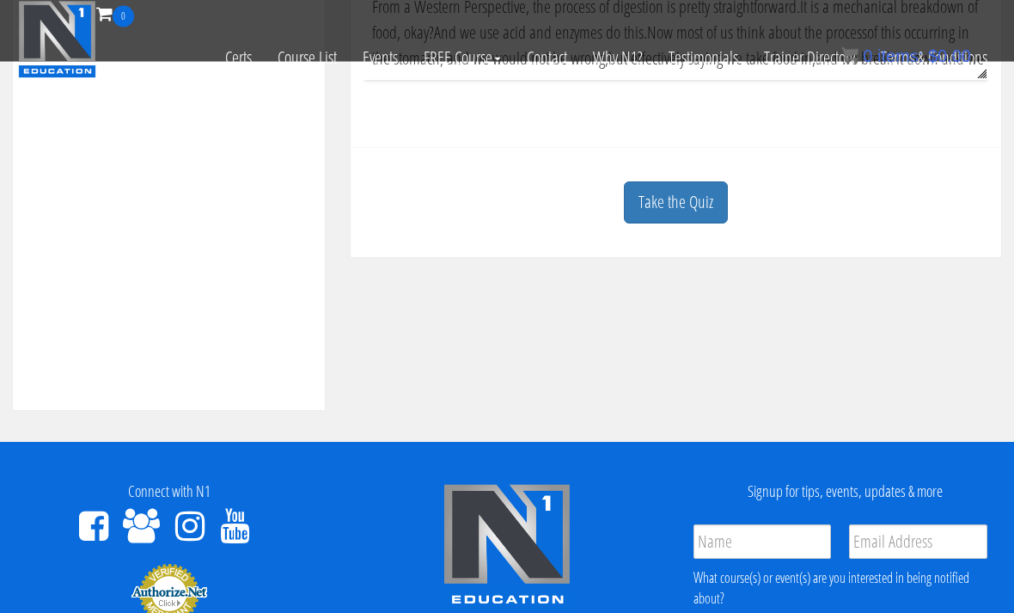
scroll to position [719, 0]
click at [715, 198] on link "Take the Quiz" at bounding box center [676, 202] width 104 height 42
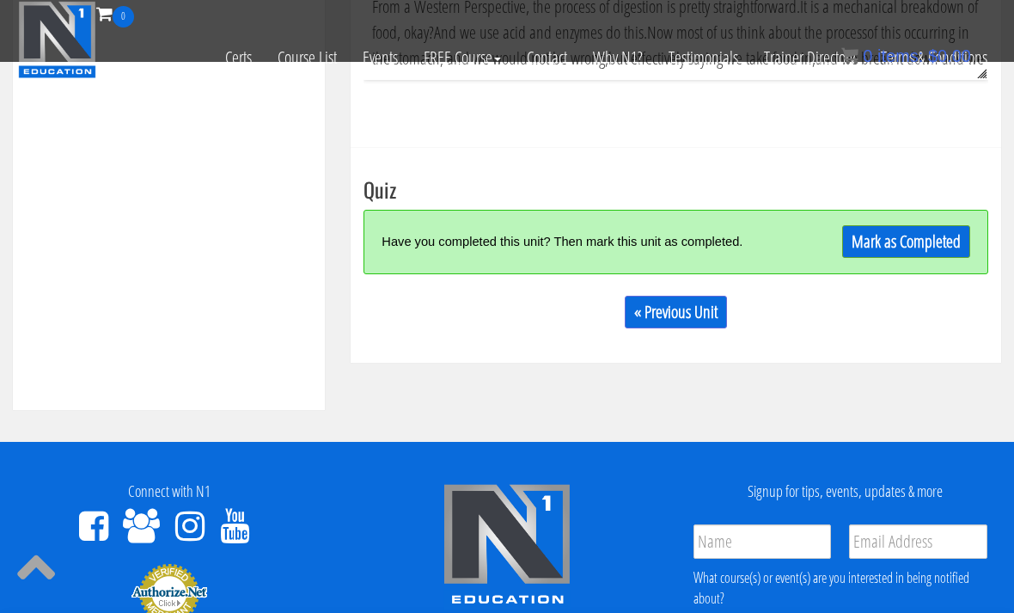
click at [925, 240] on link "Mark as Completed" at bounding box center [906, 241] width 128 height 33
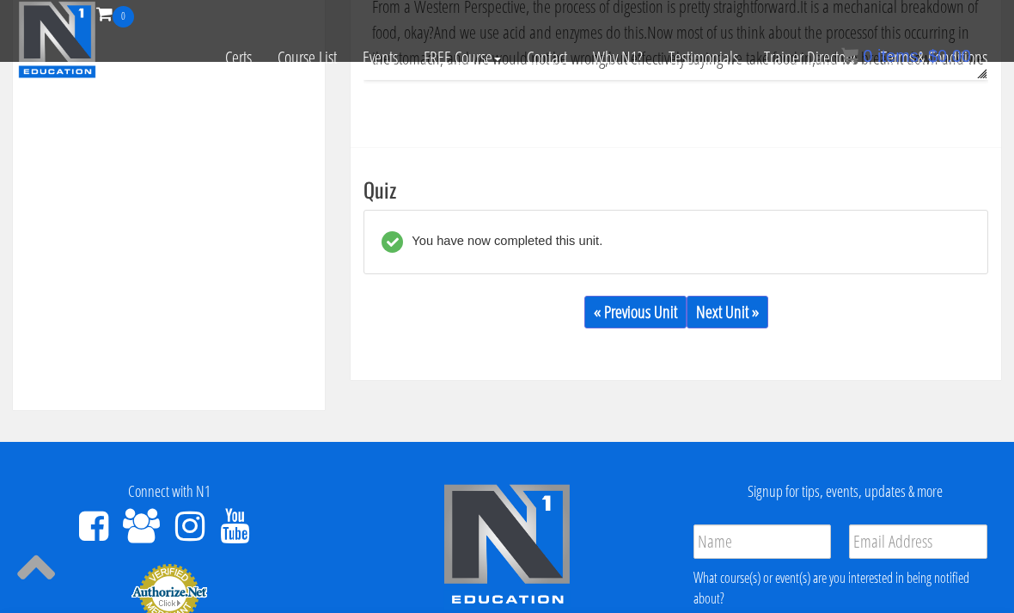
click at [739, 305] on link "Next Unit »" at bounding box center [728, 312] width 82 height 33
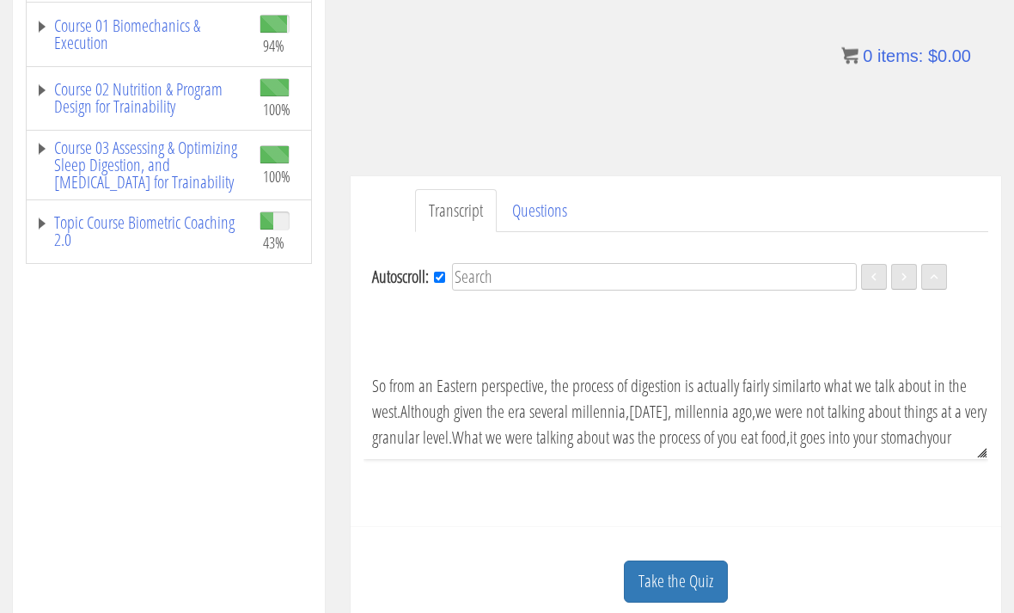
scroll to position [449, 0]
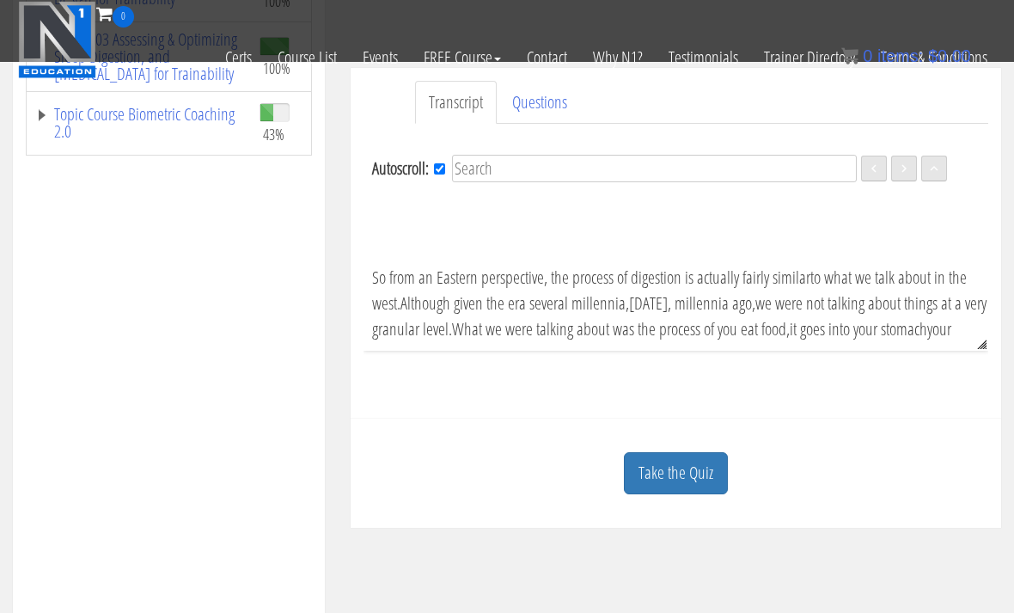
click at [163, 125] on link "Topic Course Biometric Coaching 2.0" at bounding box center [138, 123] width 207 height 34
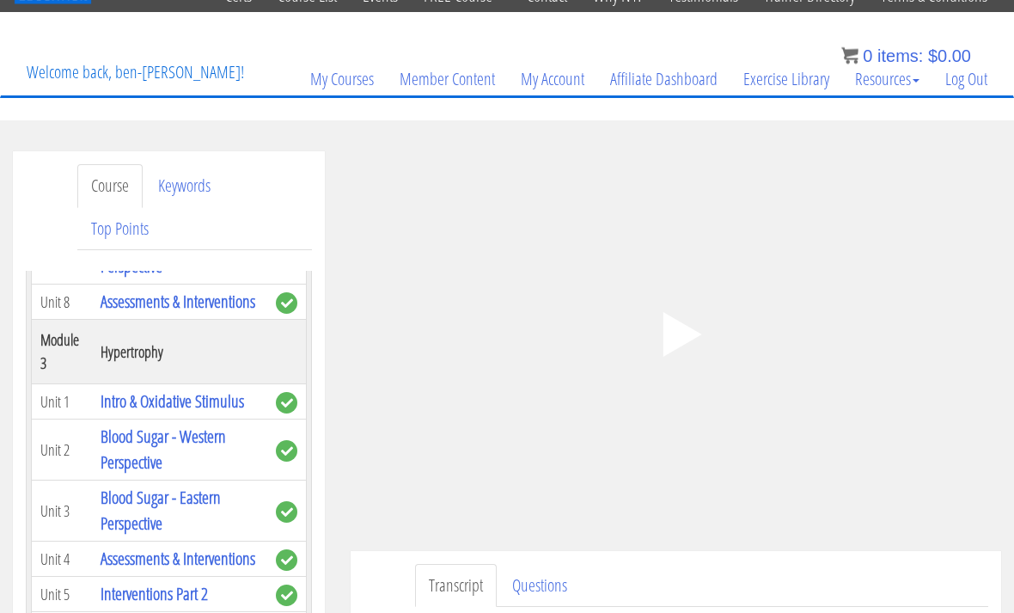
scroll to position [74, 0]
click at [686, 326] on icon ".fp-color-play{opacity:0.65;}.controlbutton{fill:#fff;}" at bounding box center [676, 334] width 108 height 108
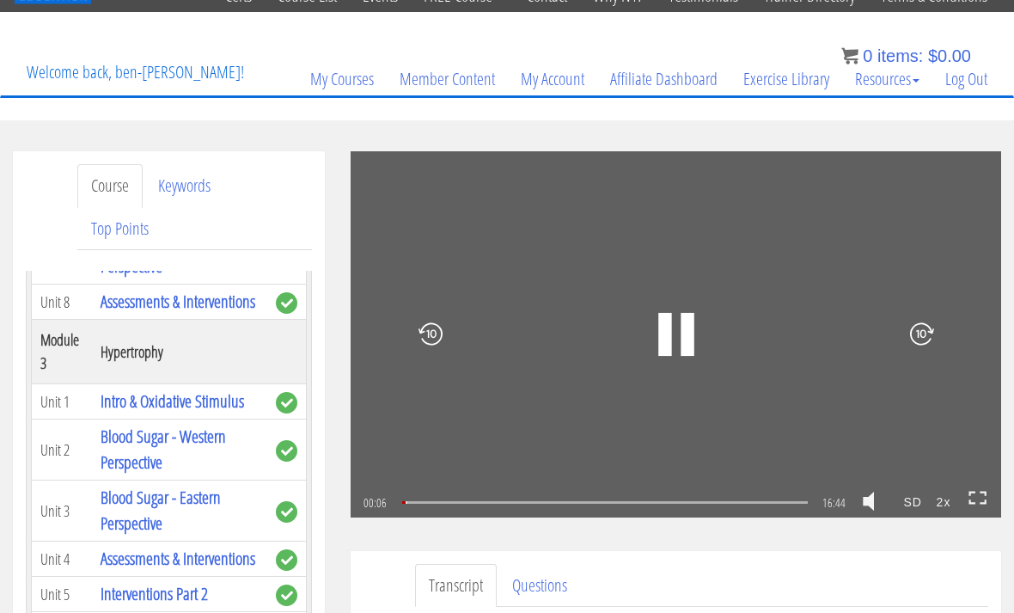
click at [975, 501] on icon at bounding box center [977, 498] width 19 height 15
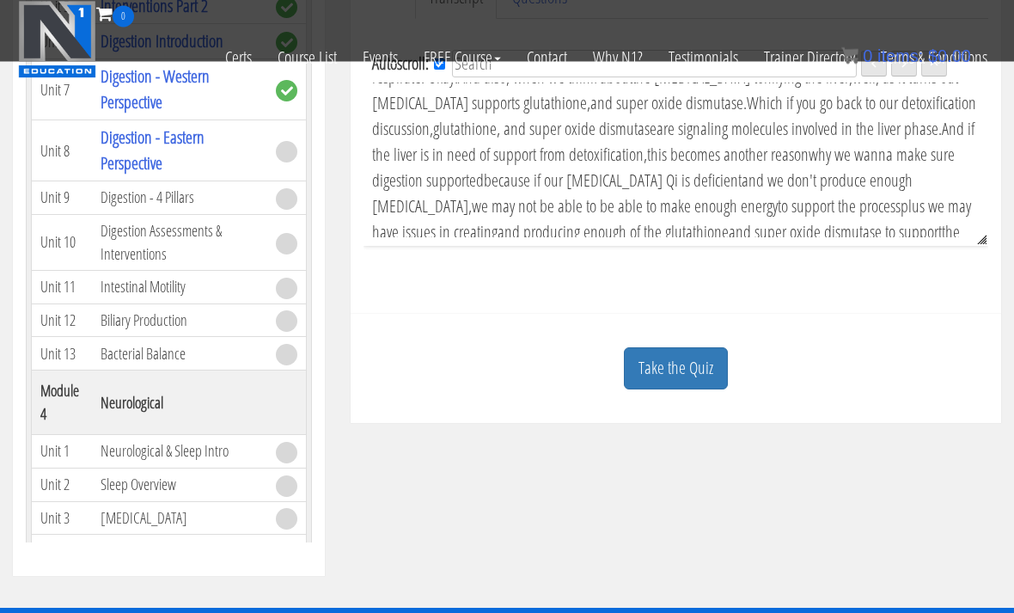
scroll to position [553, 0]
click at [705, 365] on link "Take the Quiz" at bounding box center [676, 368] width 104 height 42
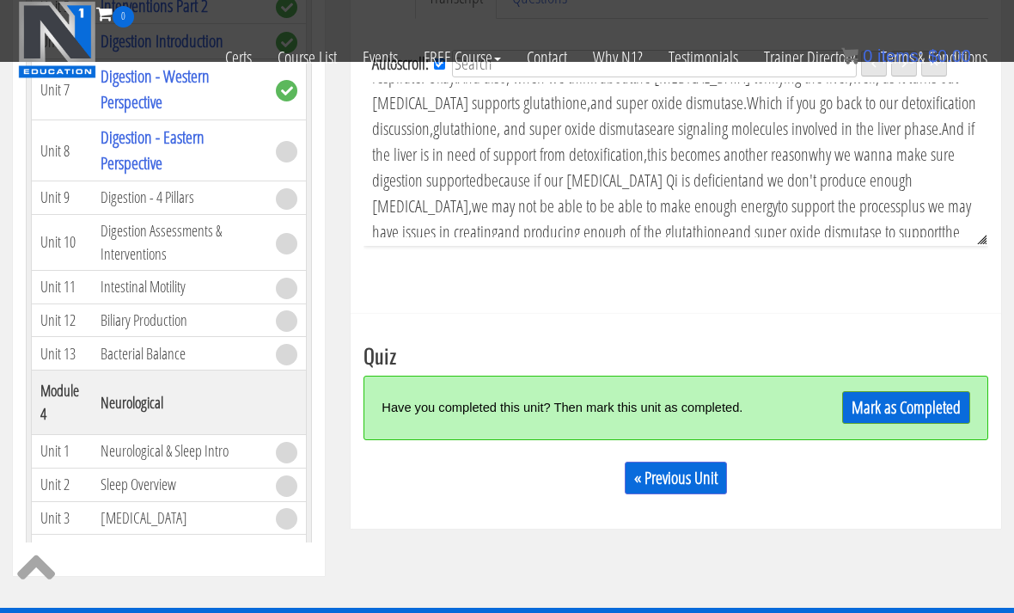
click at [906, 402] on link "Mark as Completed" at bounding box center [906, 407] width 128 height 33
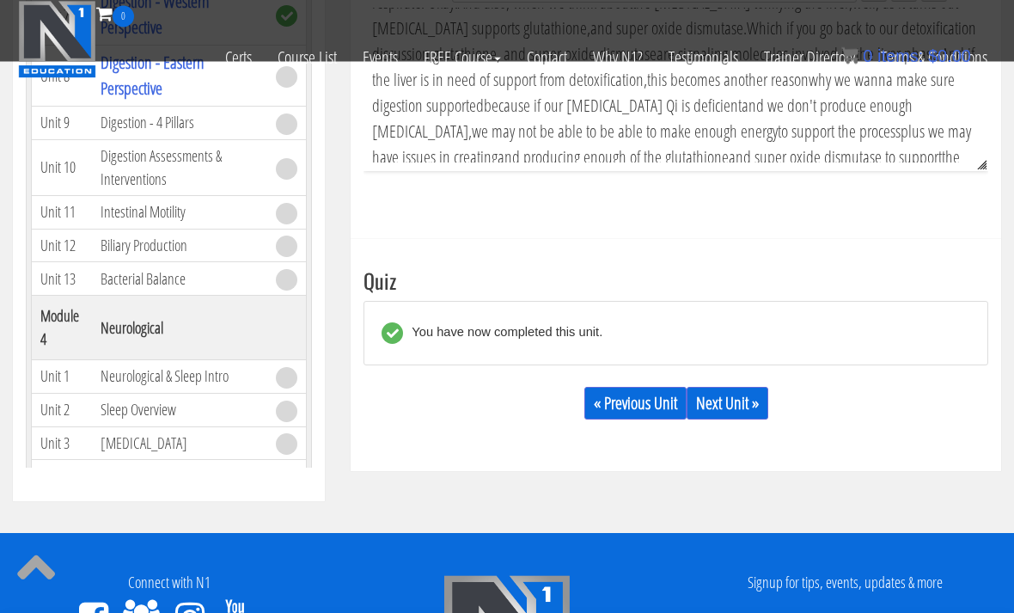
scroll to position [626, 0]
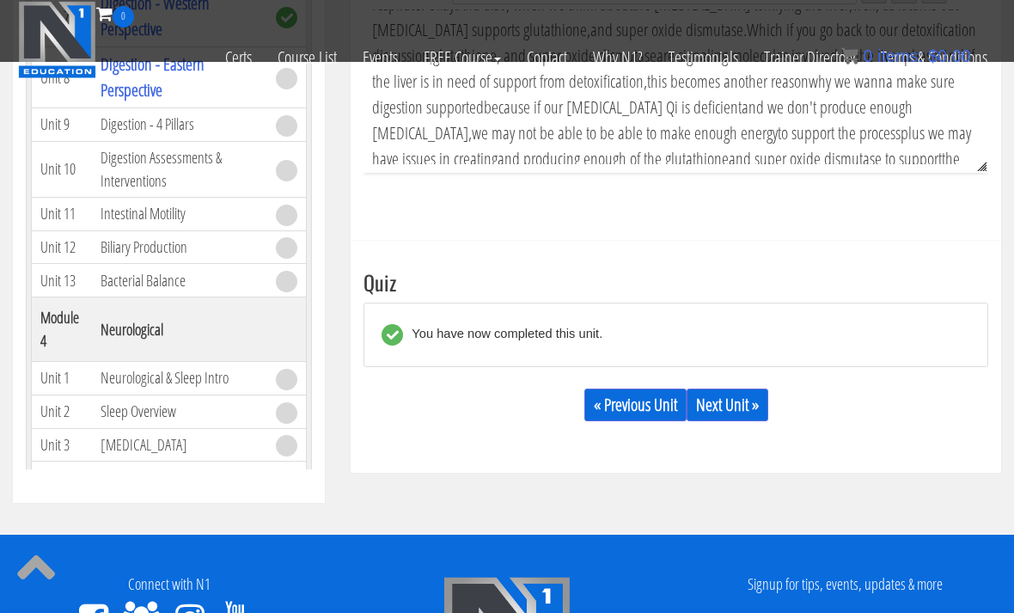
click at [741, 402] on link "Next Unit »" at bounding box center [728, 404] width 82 height 33
